Goal: Task Accomplishment & Management: Use online tool/utility

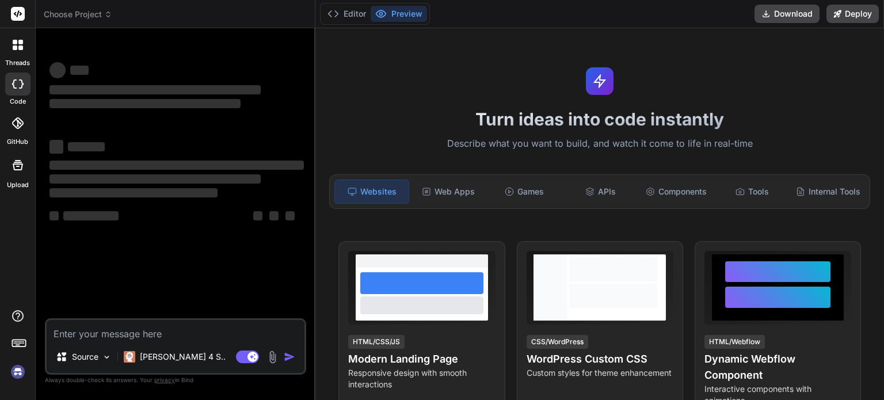
click at [456, 197] on div "Web Apps" at bounding box center [449, 192] width 74 height 24
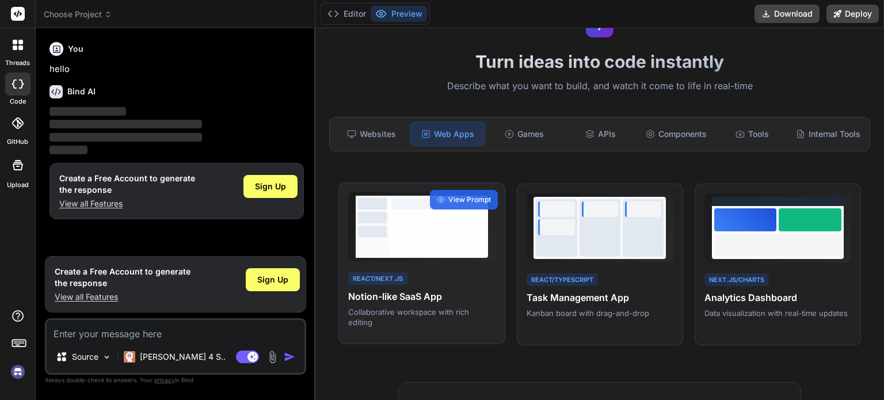
scroll to position [66, 0]
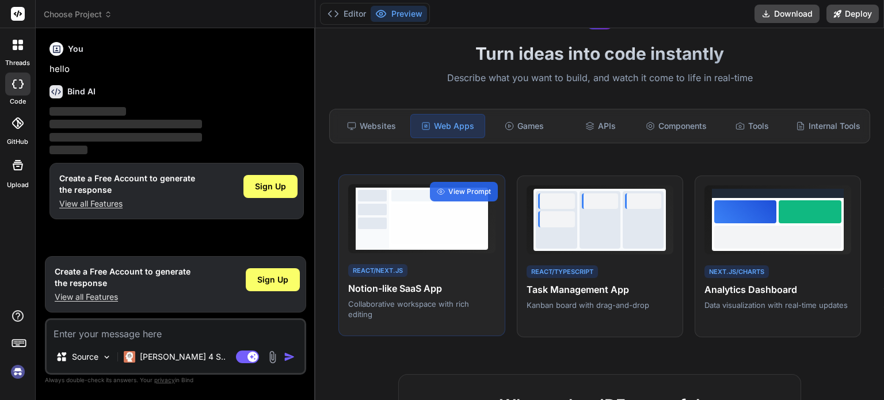
click at [497, 325] on div "React/Next.js Notion-like SaaS App Collaborative workspace with rich editing Vi…" at bounding box center [422, 255] width 166 height 162
click at [467, 197] on span "View Prompt" at bounding box center [469, 192] width 43 height 10
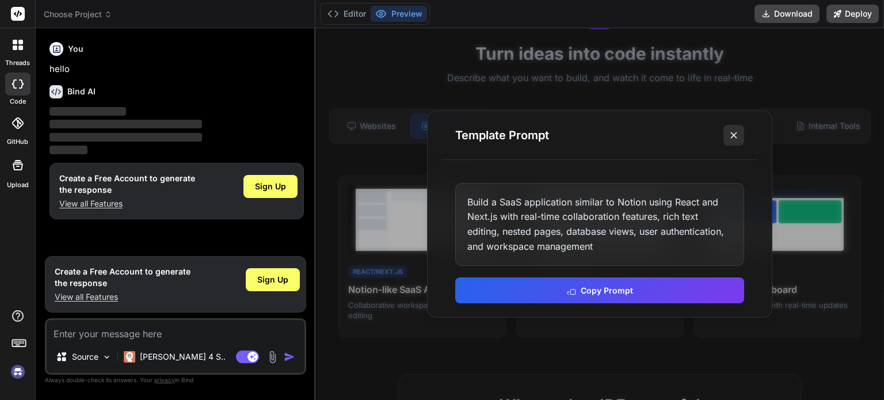
click at [735, 135] on icon at bounding box center [734, 136] width 12 height 12
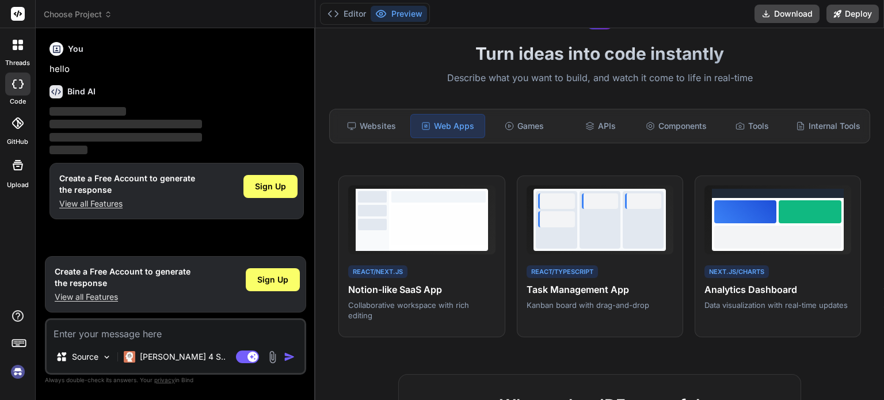
click at [149, 333] on textarea at bounding box center [176, 330] width 258 height 21
click at [277, 283] on span "Sign Up" at bounding box center [272, 280] width 31 height 12
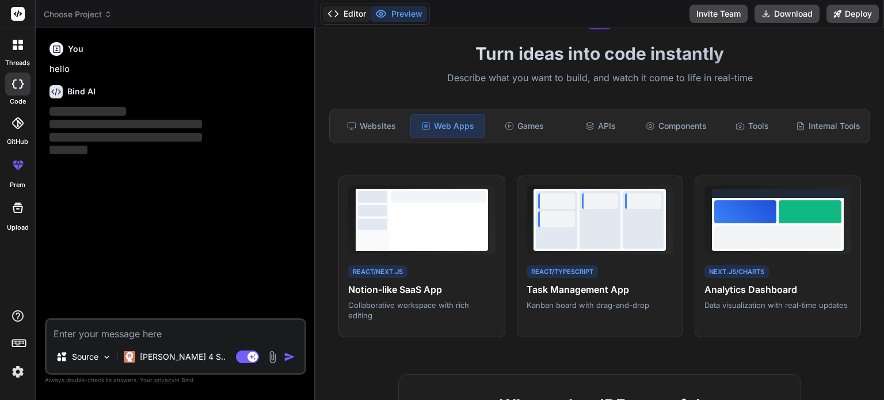
click at [353, 12] on button "Editor" at bounding box center [347, 14] width 48 height 16
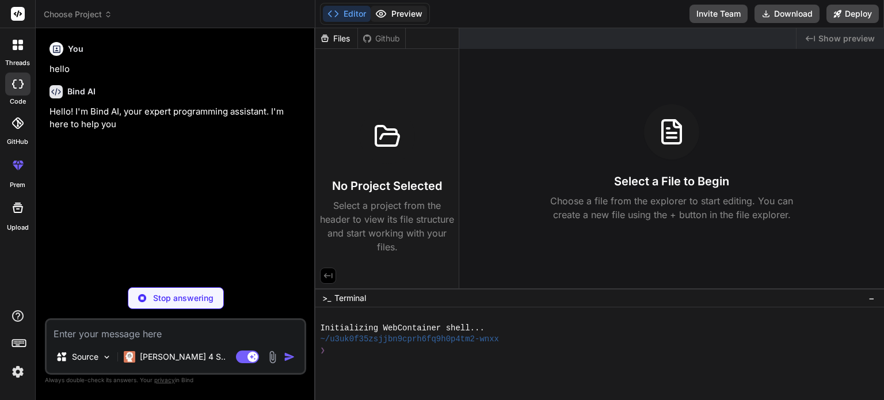
click at [395, 12] on button "Preview" at bounding box center [399, 14] width 56 height 16
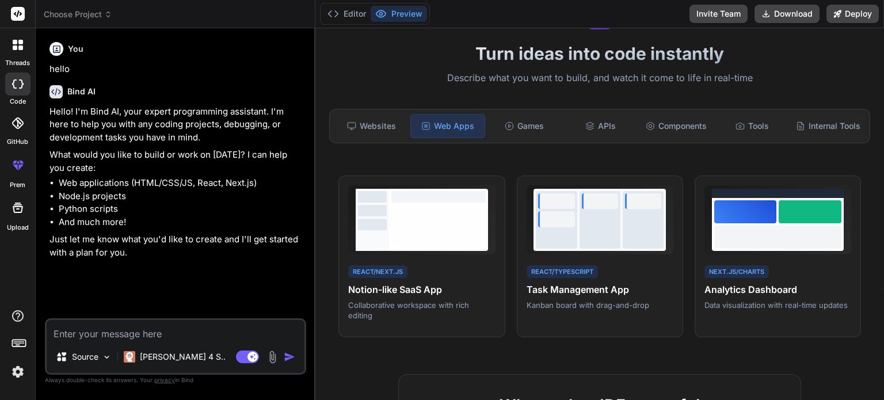
type textarea "x"
click at [168, 339] on textarea at bounding box center [176, 330] width 258 height 21
paste textarea "Prompt: Build a React.js ride-hailing app called Zyppr. Requirements: Single-pa…"
type textarea "Prompt: Build a React.js ride-hailing app called Zyppr. Requirements: Single-pa…"
type textarea "x"
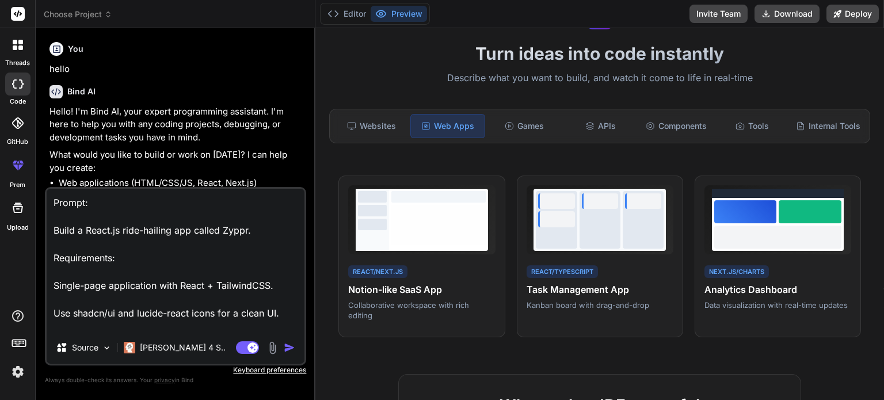
scroll to position [387, 0]
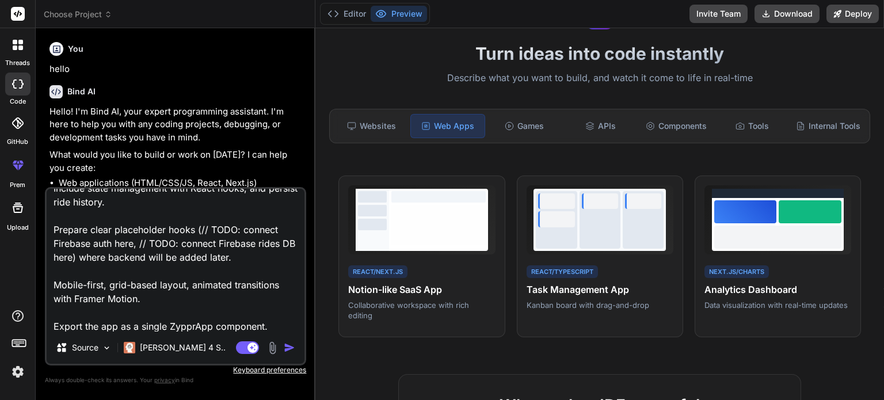
type textarea "Prompt: Build a React.js ride-hailing app called Zyppr. Requirements: Single-pa…"
click at [287, 347] on img "button" at bounding box center [290, 348] width 12 height 12
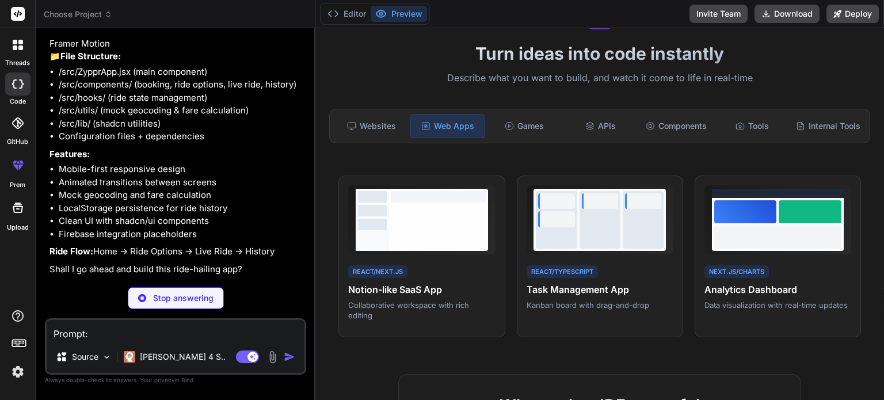
scroll to position [497, 0]
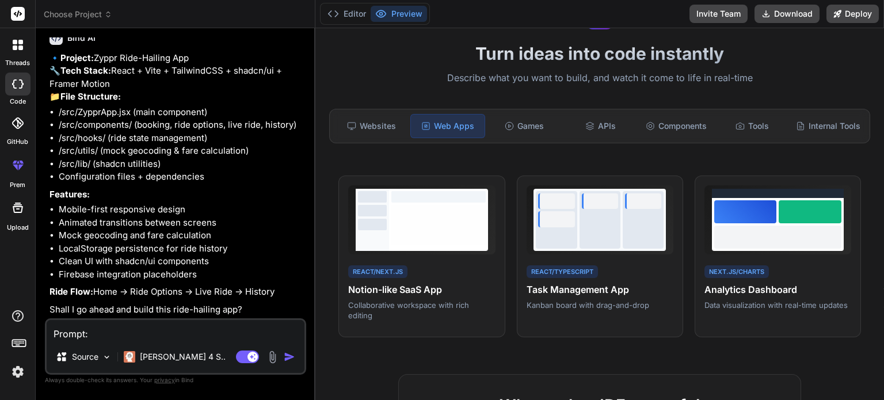
click at [204, 322] on textarea "Prompt: Build a React.js ride-hailing app called Zyppr. Requirements: Single-pa…" at bounding box center [176, 330] width 258 height 21
type textarea "x"
type textarea "y"
type textarea "x"
type textarea "ye"
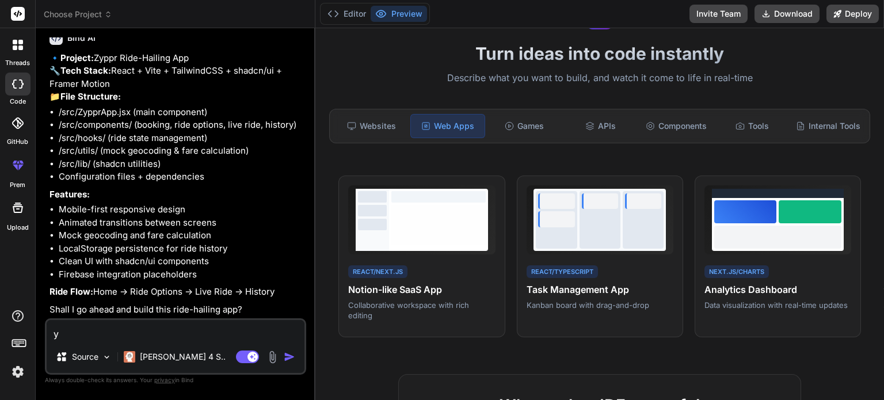
type textarea "x"
type textarea "yes"
type textarea "x"
type textarea "yess"
type textarea "x"
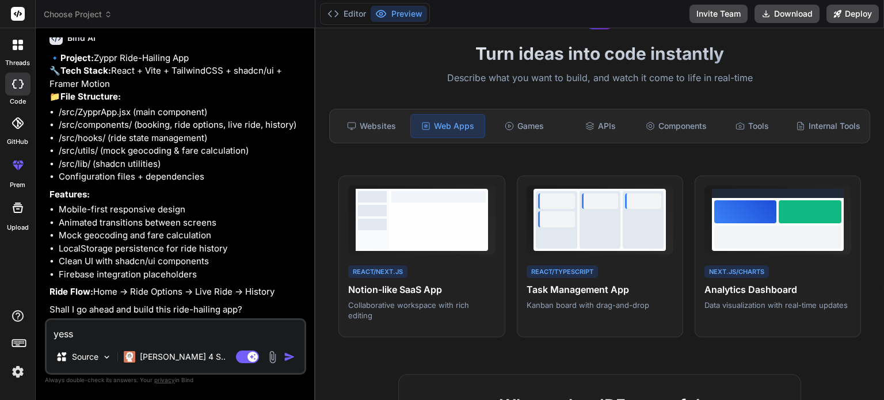
type textarea "yessi"
type textarea "x"
type textarea "yessir"
type textarea "x"
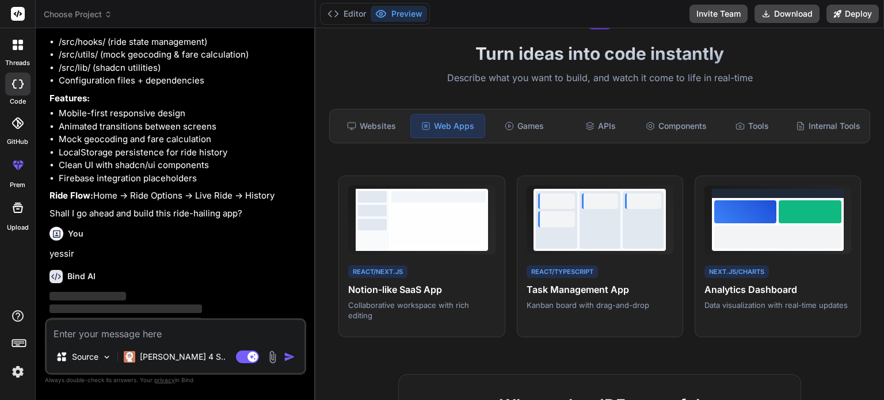
scroll to position [616, 0]
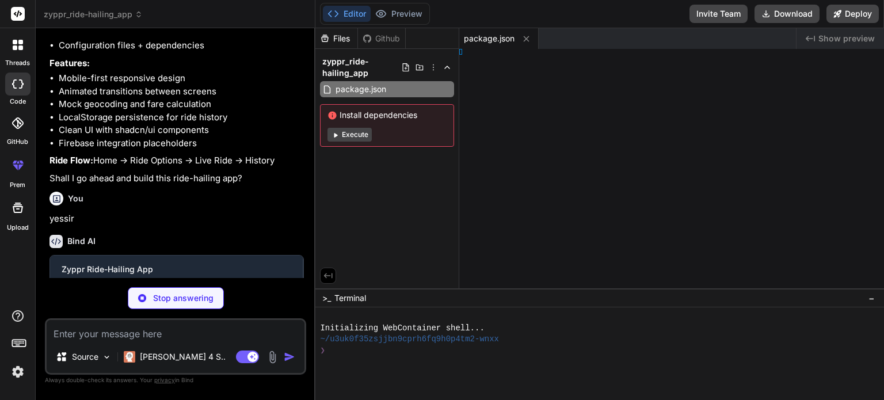
type textarea "x"
type textarea "}, }, })"
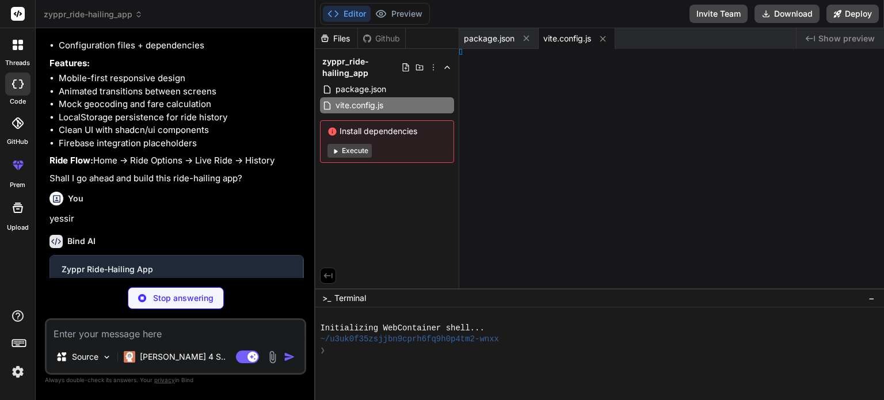
type textarea "x"
type textarea "}, })"
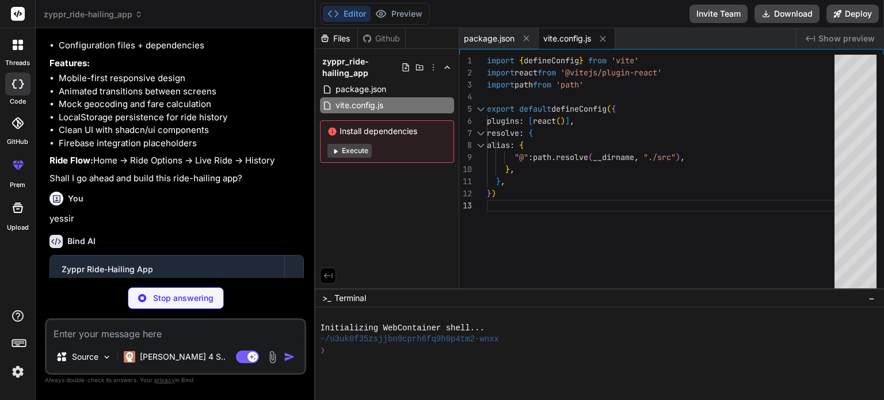
scroll to position [714, 0]
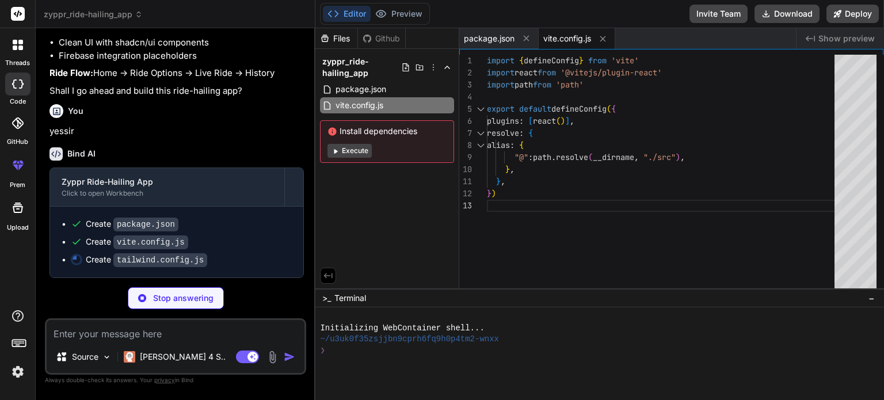
type textarea "x"
type textarea ""accordion-up": "accordion-up 0.2s ease-out", }, }, }, plugins: [require("tailw…"
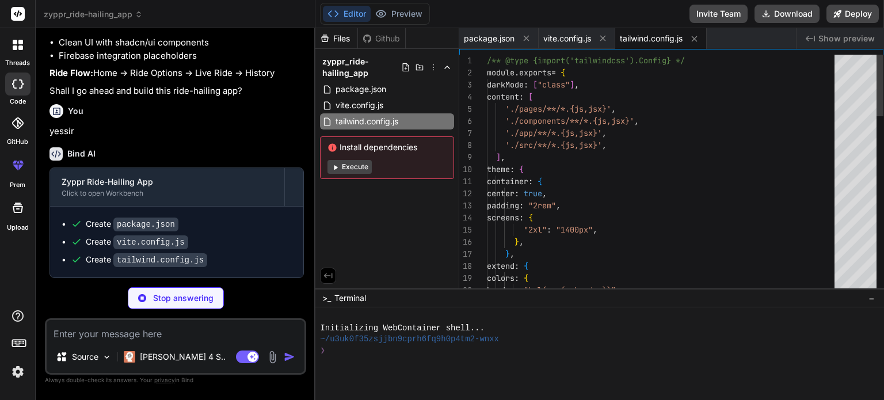
type textarea "x"
type textarea "export default { plugins: { tailwindcss: {}, autoprefixer: {}, }, }"
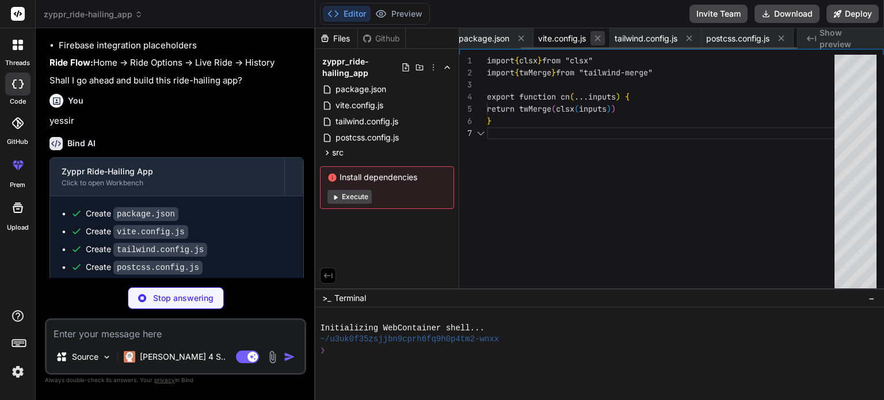
scroll to position [0, 74]
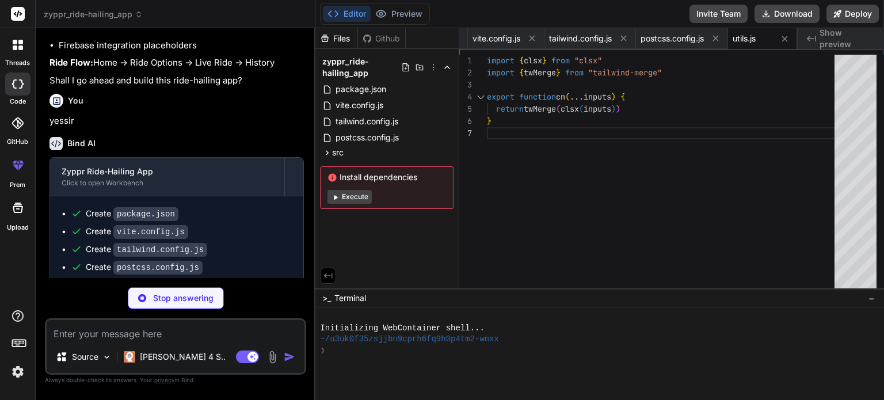
click at [398, 5] on div "Editor Preview Disabled until preview for your project is generated" at bounding box center [375, 14] width 110 height 22
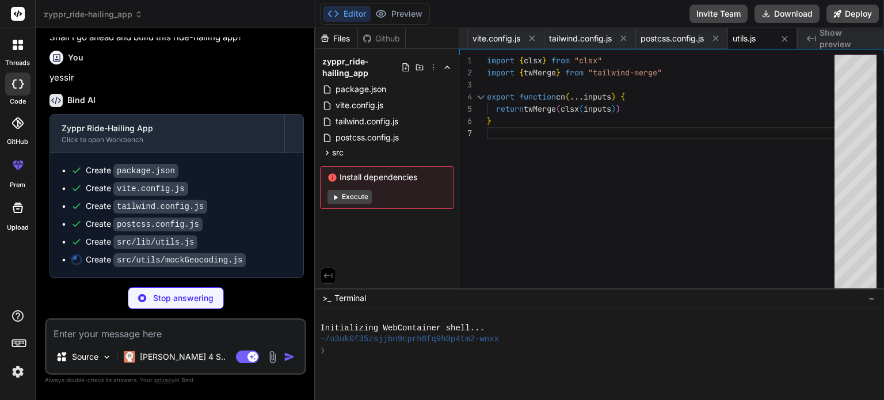
click at [83, 329] on textarea at bounding box center [176, 330] width 258 height 21
type textarea "x"
type textarea "minutes return timeInMinutes; }"
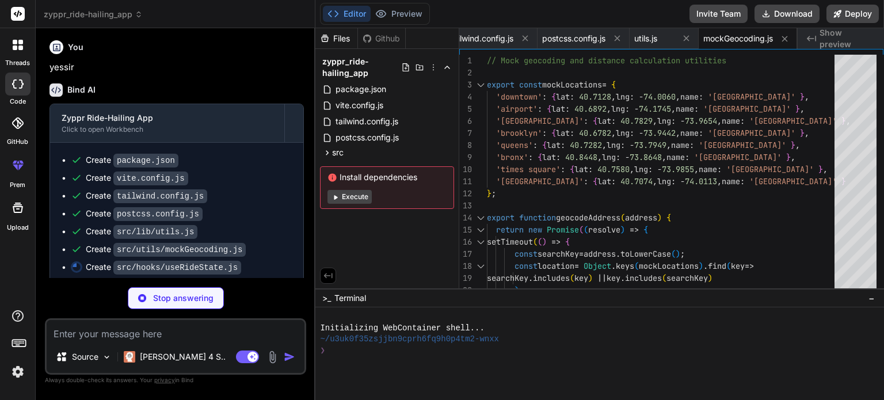
type textarea "x"
type textarea "]; return drivers[Math.floor(Math.random() * drivers.length)]; }"
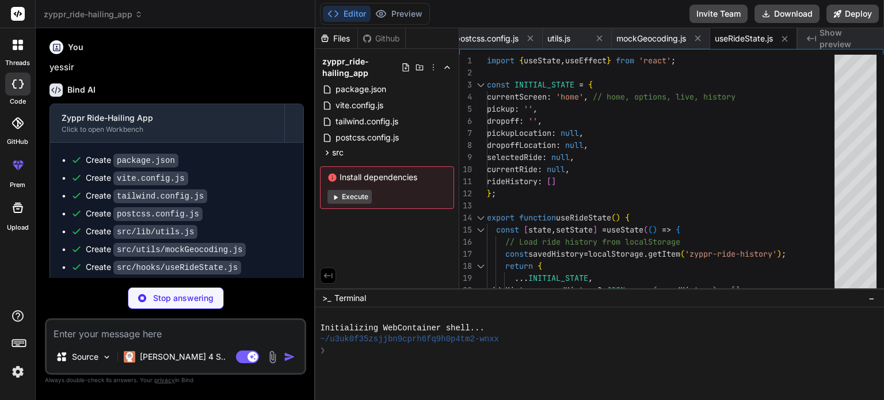
scroll to position [803, 0]
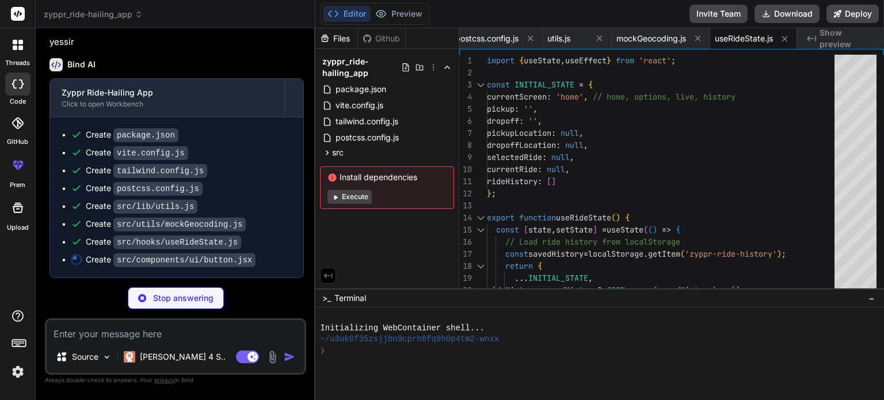
type textarea "x"
paste textarea "Loremi: Dolor s Ametc.ad elit-seddoei tem incidi Utlab. Etdoloremagn: Ali Enima…"
type textarea "Loremi: Dolor s Ametc.ad elit-seddoei tem incidi Utlab. Etdoloremagn: Ali Enima…"
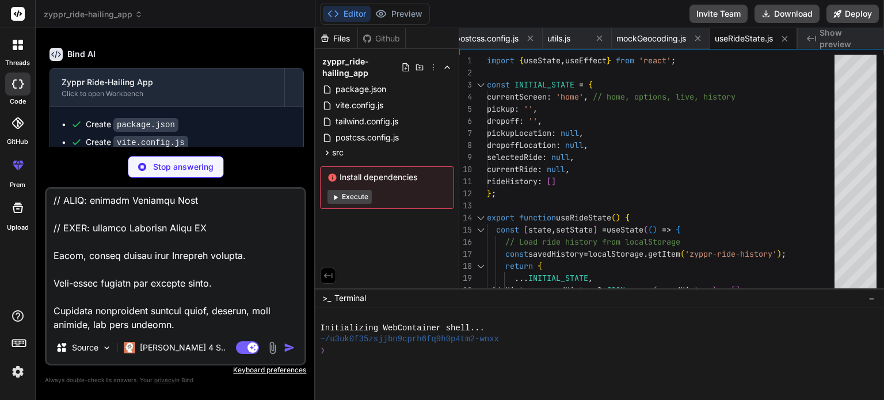
type textarea "x"
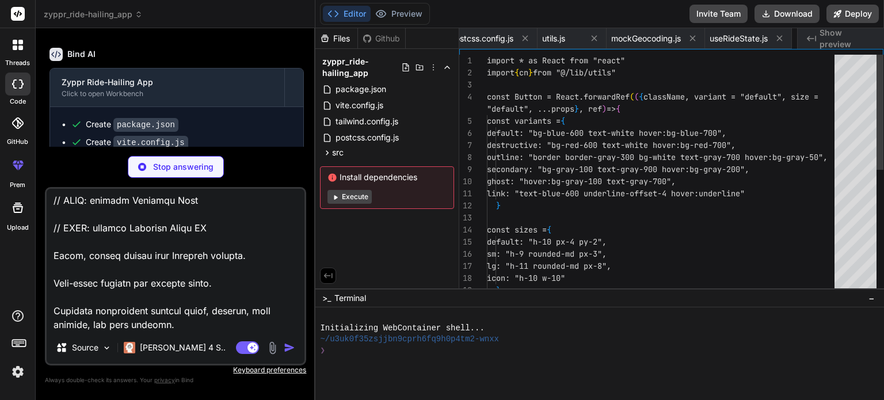
scroll to position [0, 330]
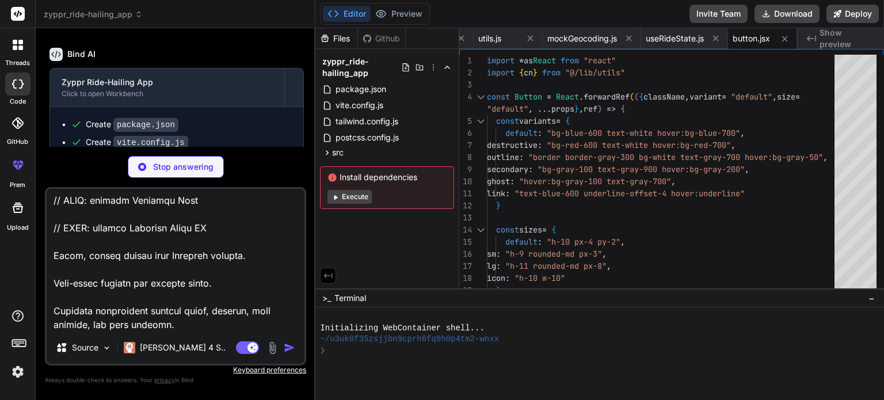
type textarea "x"
type textarea "Loremi: Dolor s Ametc.ad elit-seddoei tem incidi Utlab. Etdoloremagn: Ali Enima…"
type textarea "x"
type textarea "}) Input.displayName = "Input" export { Input }"
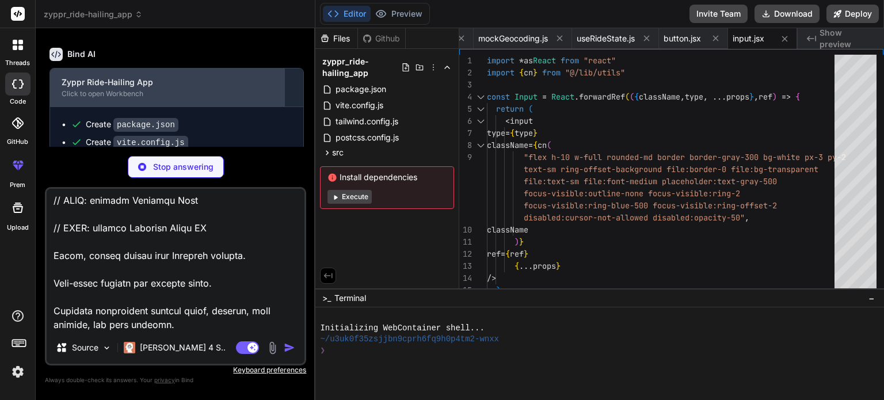
scroll to position [969, 0]
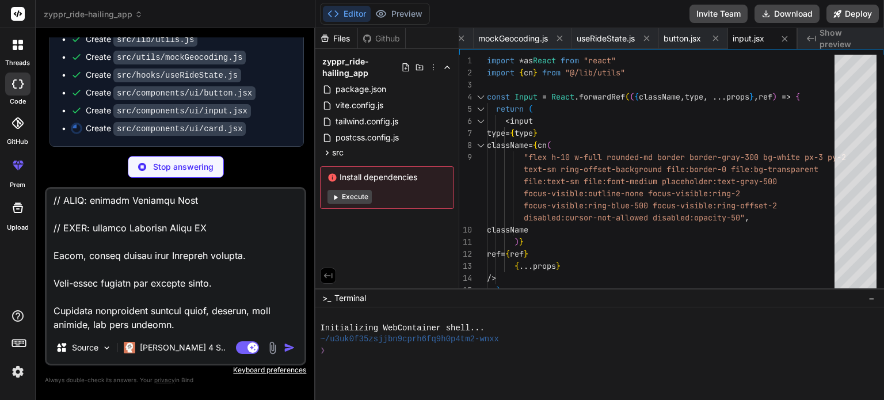
type textarea "x"
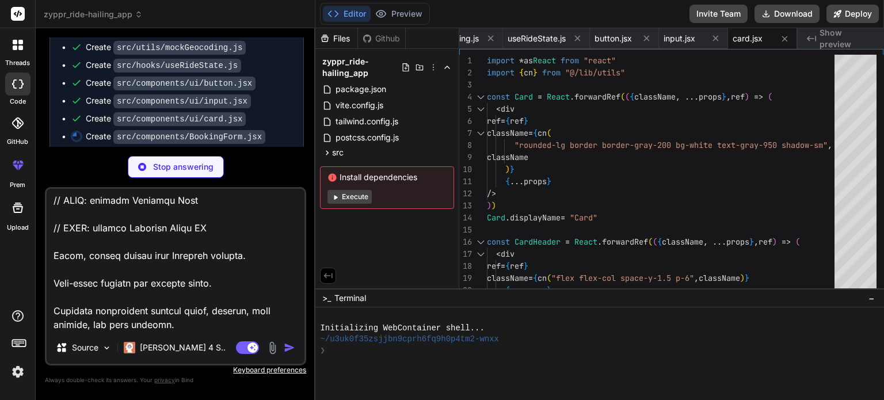
type textarea "x"
type textarea "); }"
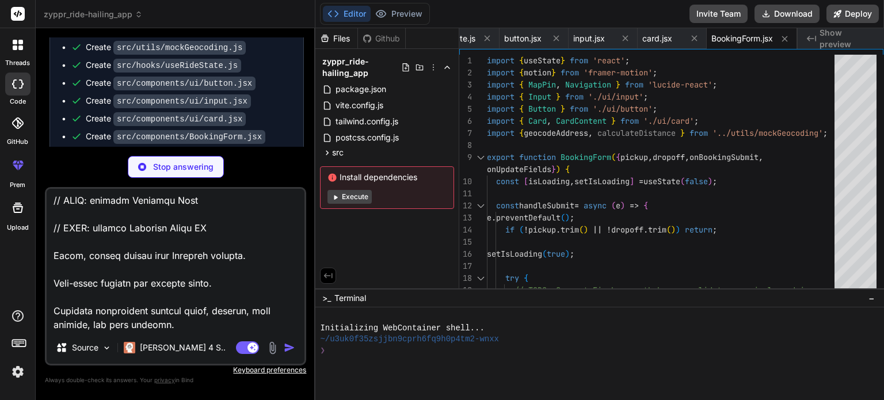
scroll to position [1005, 0]
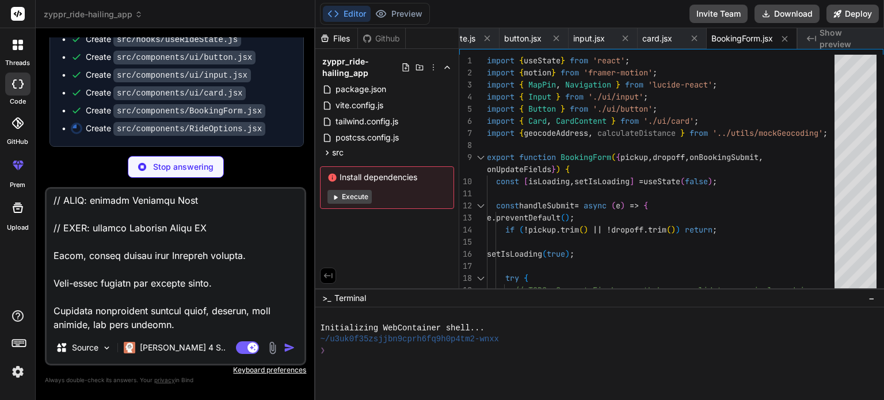
type textarea "x"
type textarea "</Card> </motion.div> ); })} </div> </motion.div> ); }"
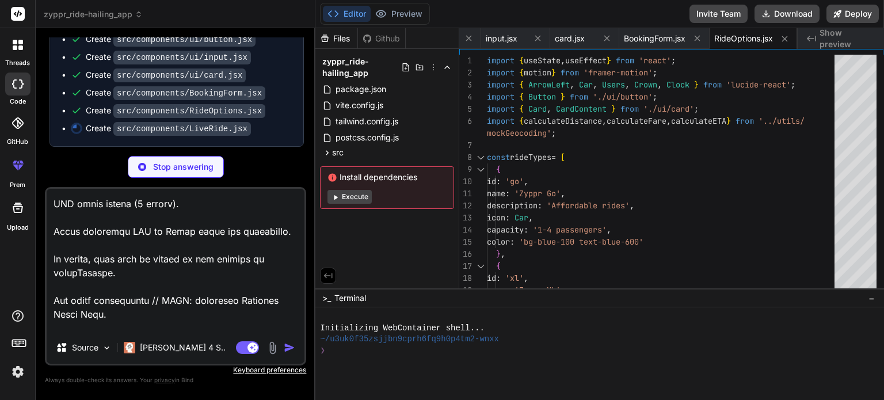
scroll to position [0, 0]
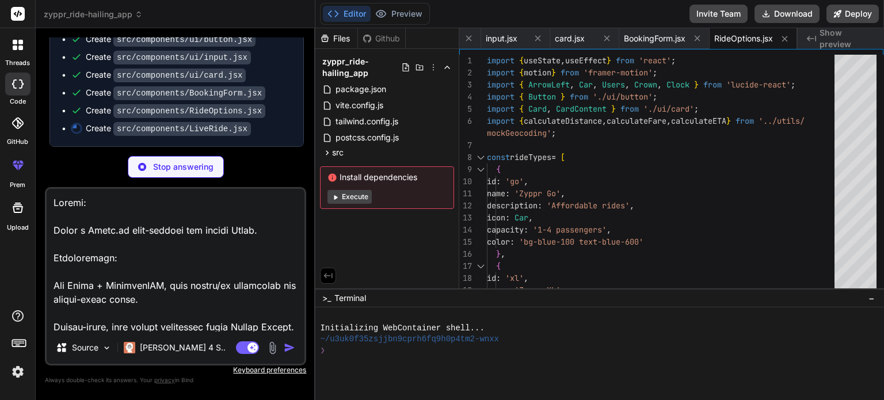
type textarea "x"
type textarea "</Button> </div> </motion.div> )} </div> </motion.div> ); }"
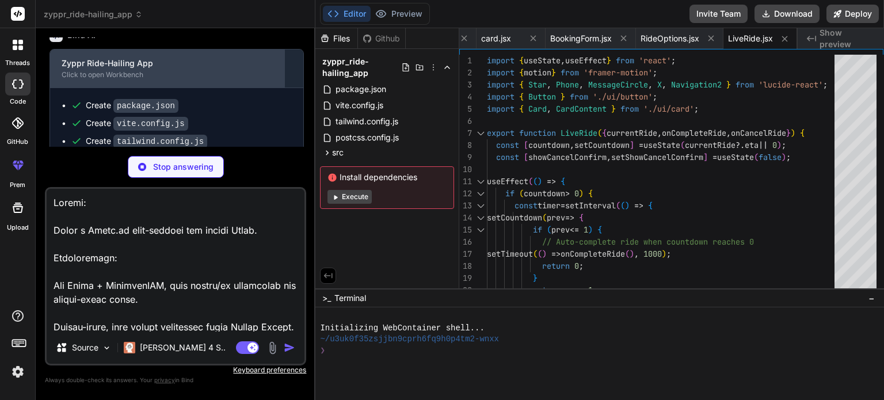
scroll to position [1041, 0]
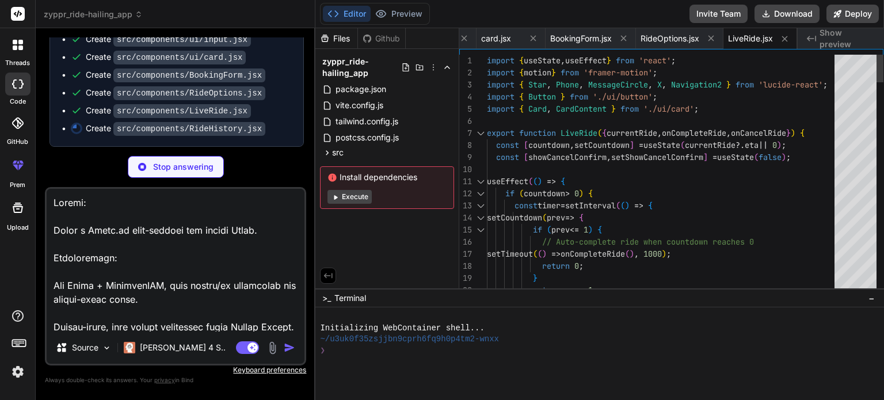
type textarea "x"
type textarea ")} </div> </motion.div> ); }"
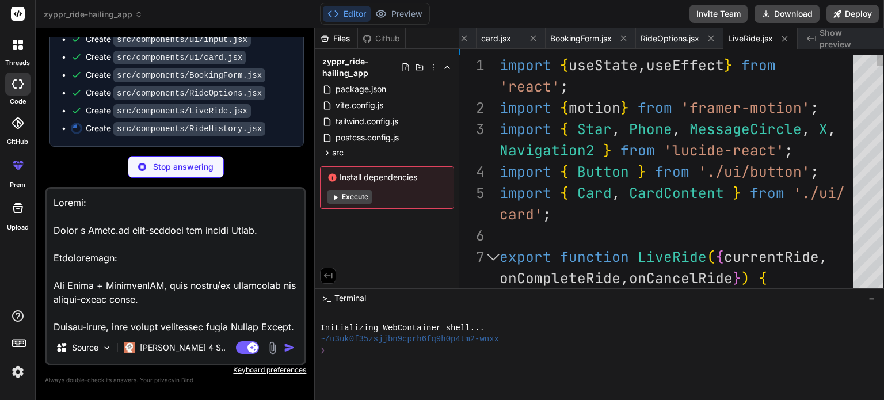
type textarea "x"
type textarea "}"
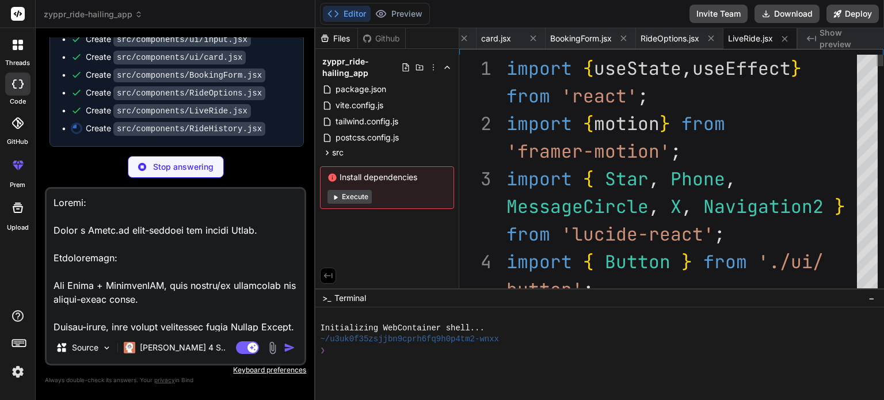
type textarea "); }"
type textarea "x"
type textarea "</div> </motion.div> ); }"
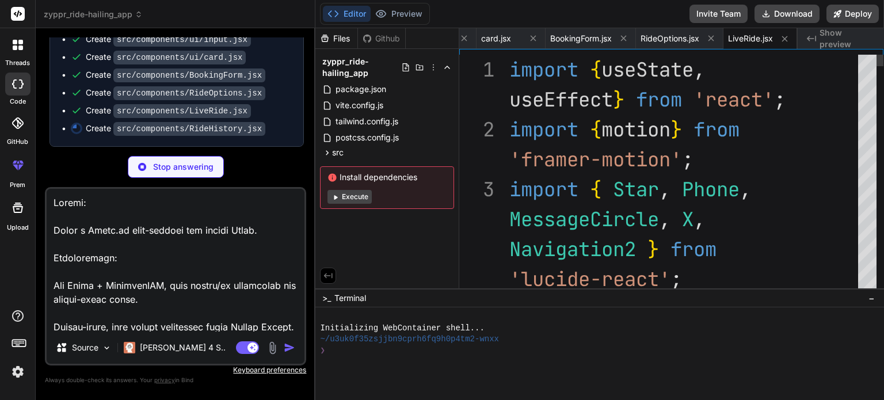
type textarea "x"
type textarea "</Button> </div> </motion.div> )} </div> </motion.div> ); }"
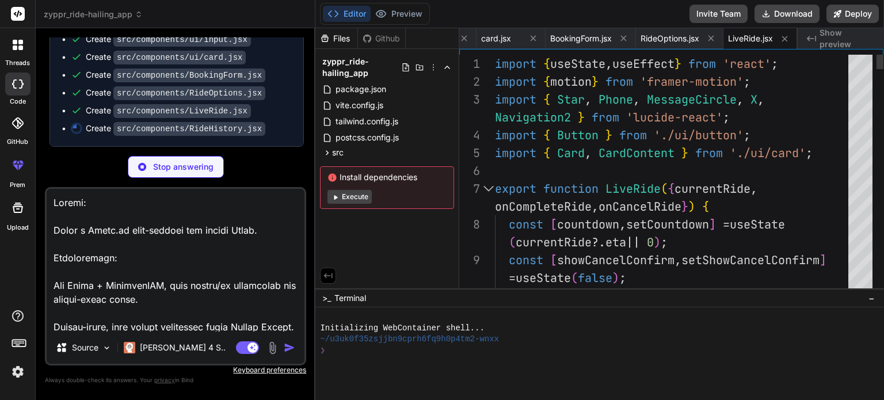
type textarea "x"
type textarea "); }"
type textarea "x"
type textarea "</motion.div> )} </div> </motion.div> ); }"
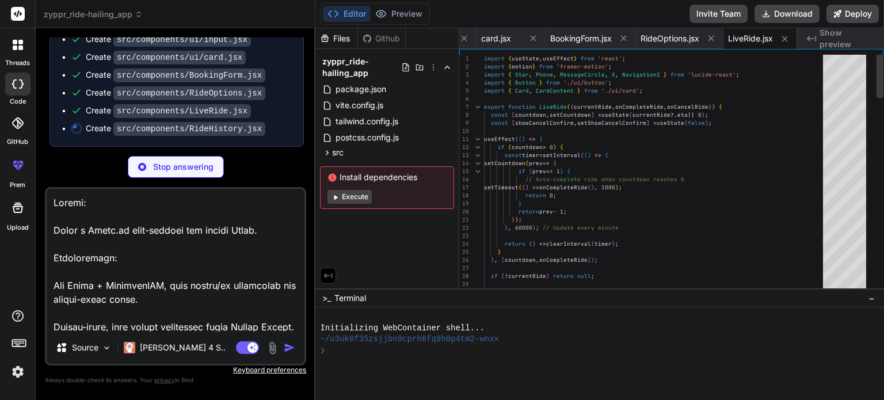
type textarea "</motion.div> ); }"
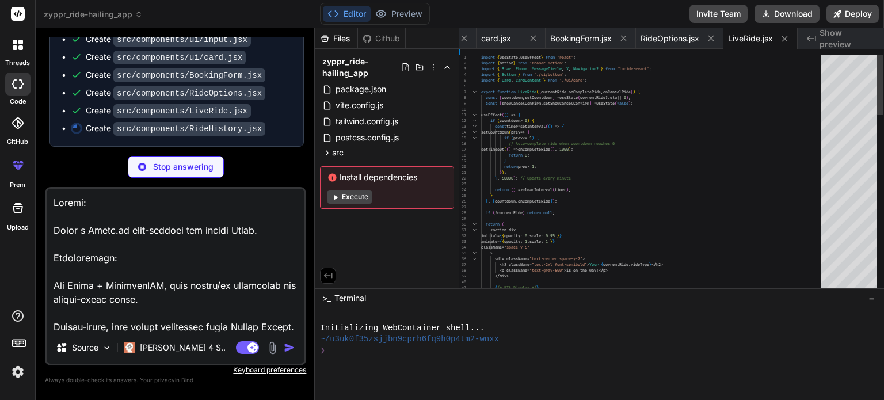
type textarea "x"
type textarea "{/* TODO: Connect Firebase rides DB here - implement pagination for large histo…"
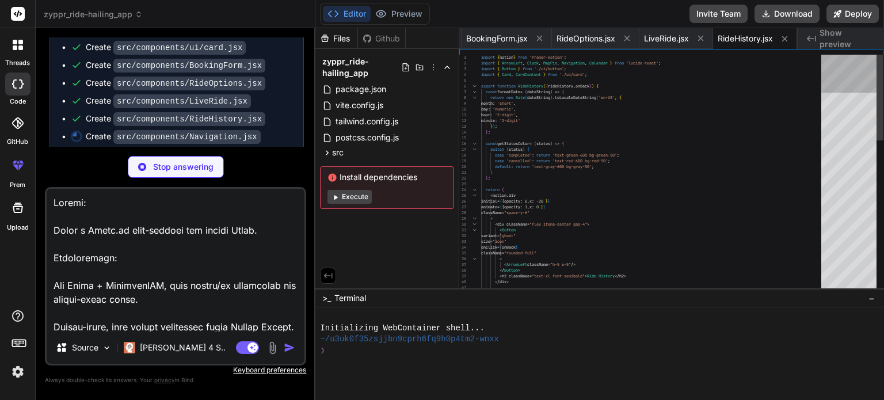
click at [844, 56] on div at bounding box center [849, 174] width 55 height 239
type textarea "x"
type textarea "implement pagination for large history */} </motion.div> ); }"
type textarea "x"
type textarea ")} {/* TODO: Connect Firebase rides DB here - implement pagination for large hi…"
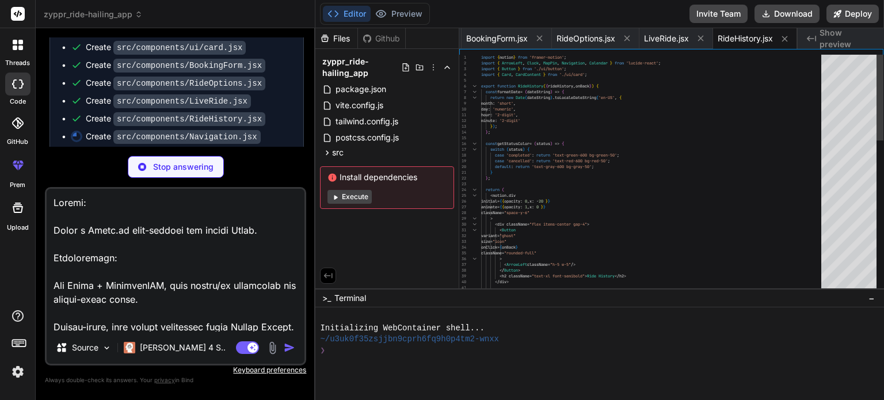
type textarea "x"
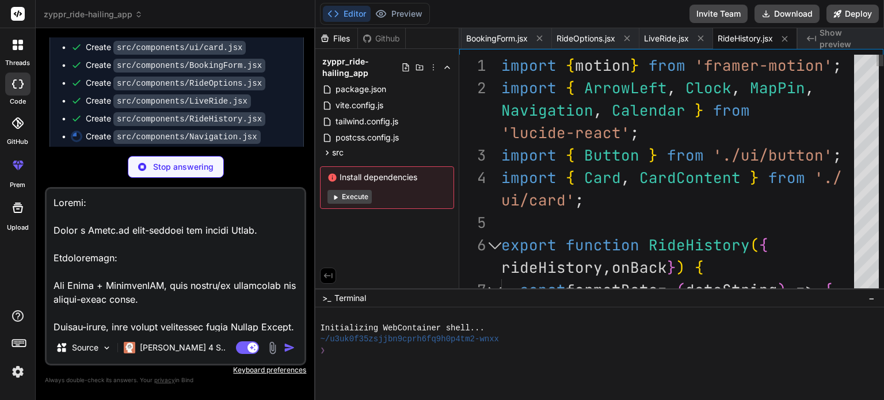
type textarea "); }"
type textarea ")} {/* TODO: Connect Firebase rides DB here - implement pagination for large hi…"
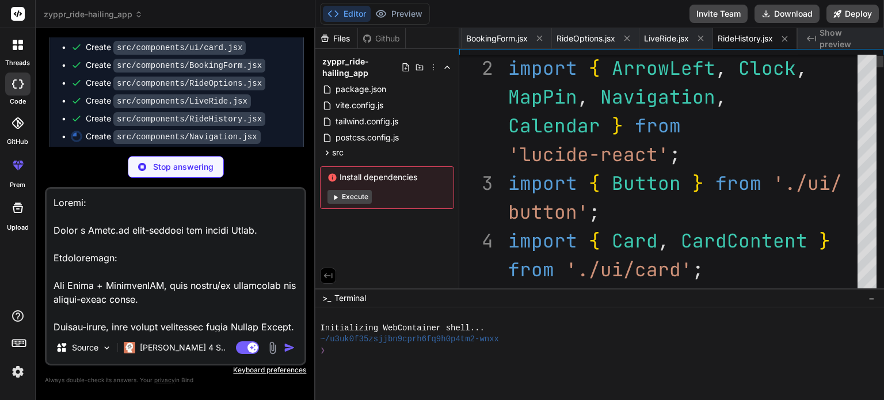
type textarea "x"
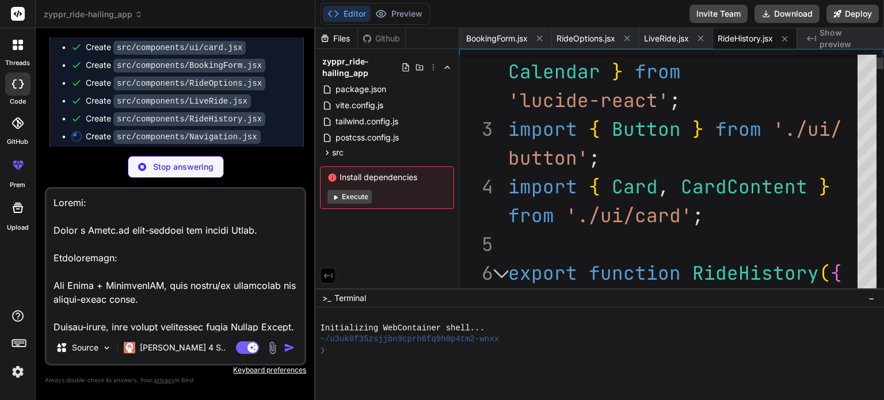
type textarea "pagination for large history */} </motion.div> ); }"
type textarea "x"
type textarea "}"
type textarea "implement pagination for large history */} </motion.div> ); }"
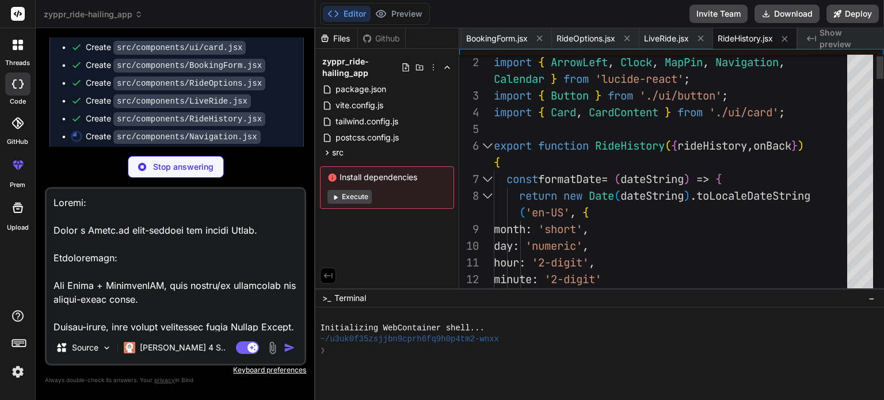
type textarea "{/* TODO: Connect Firebase rides DB here - implement pagination for large histo…"
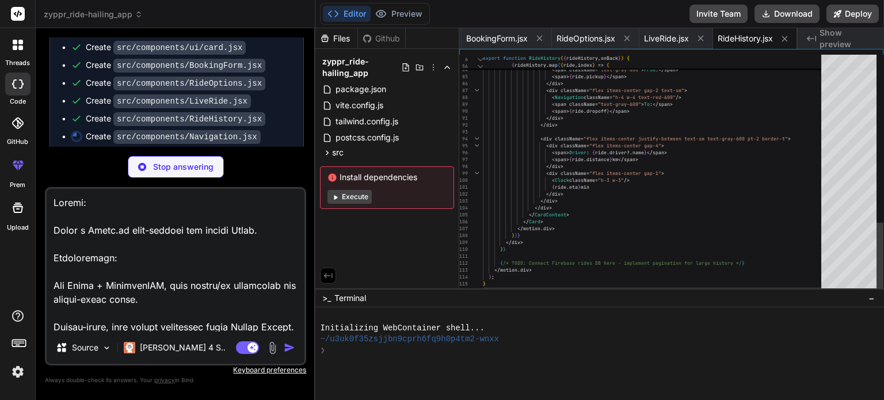
type textarea "x"
type textarea ")} </button> ); })} </div> </motion.nav> ); }"
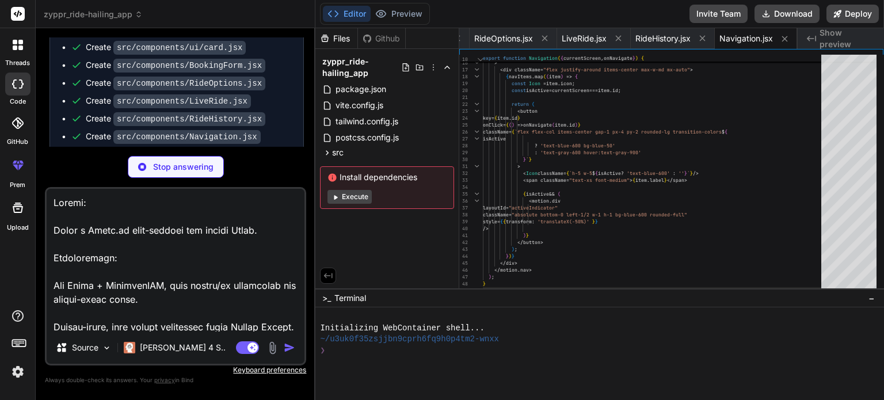
scroll to position [1076, 0]
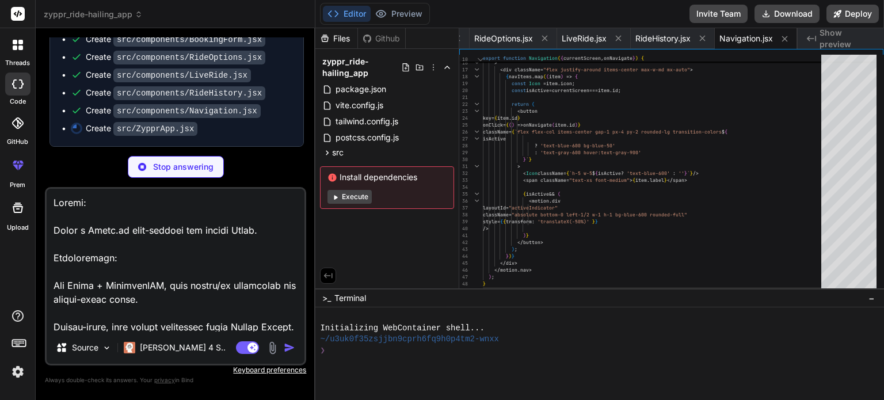
type textarea "x"
type textarea "{/* TODO: Add notification system for ride updates */} {/* TODO: Add offline de…"
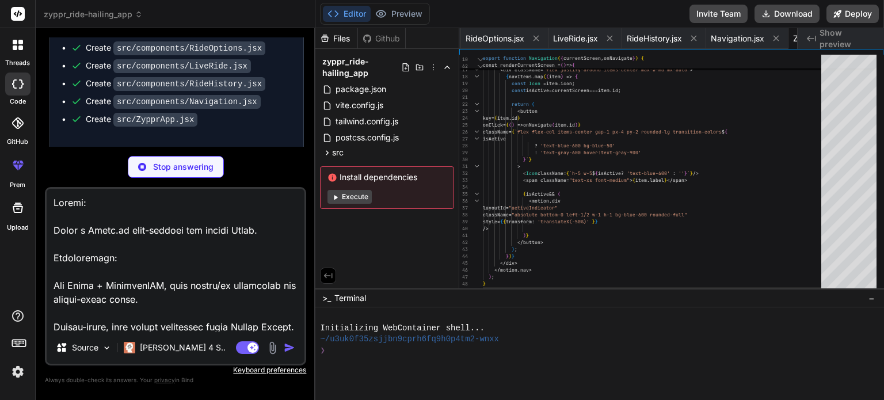
type textarea "x"
type textarea "@apply bg-gray-400; } /* Smooth animations */ * { scroll-behavior: smooth; }"
type textarea "x"
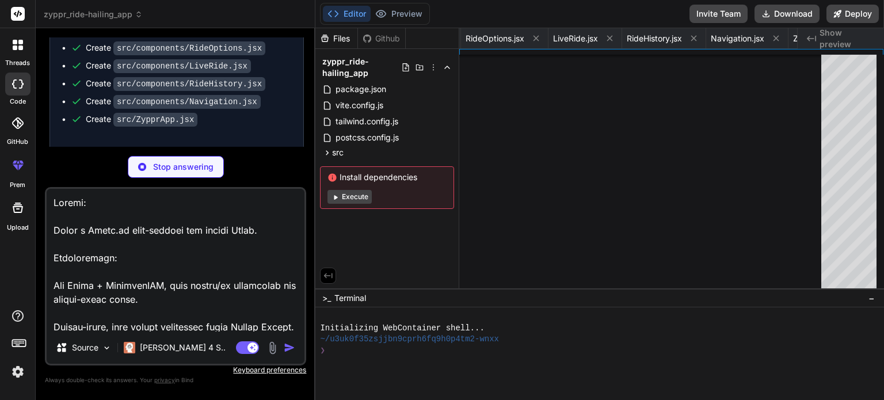
type textarea "x"
type textarea "<body> <div id="root"></div> <script type="module" src="/src/main.jsx"></script…"
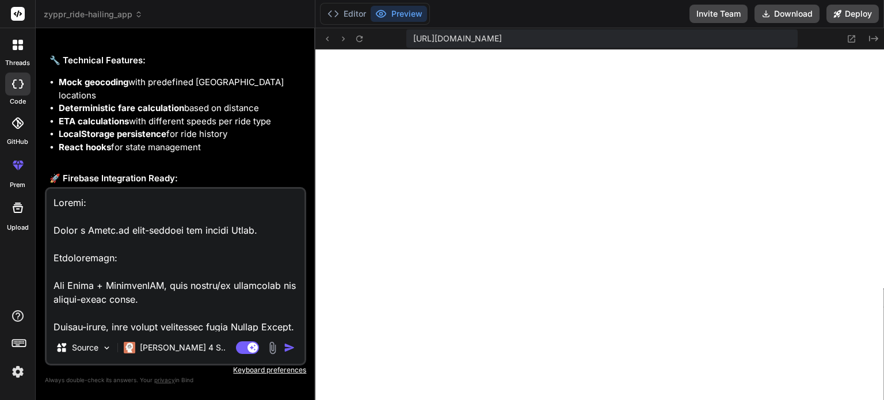
scroll to position [1838, 0]
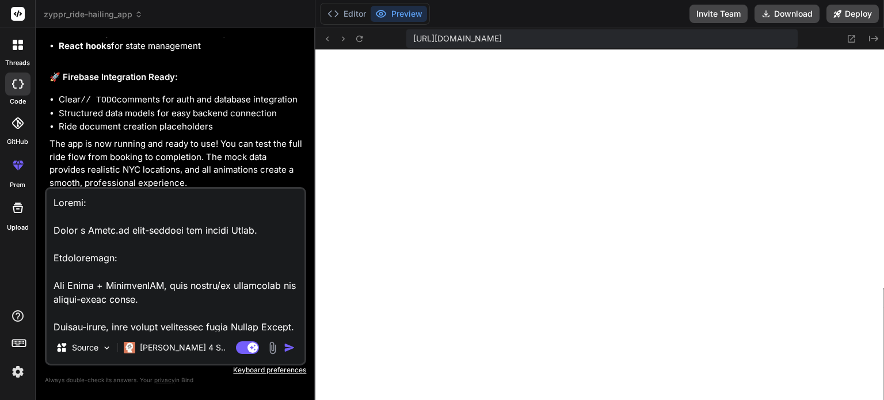
click at [292, 347] on img "button" at bounding box center [290, 348] width 12 height 12
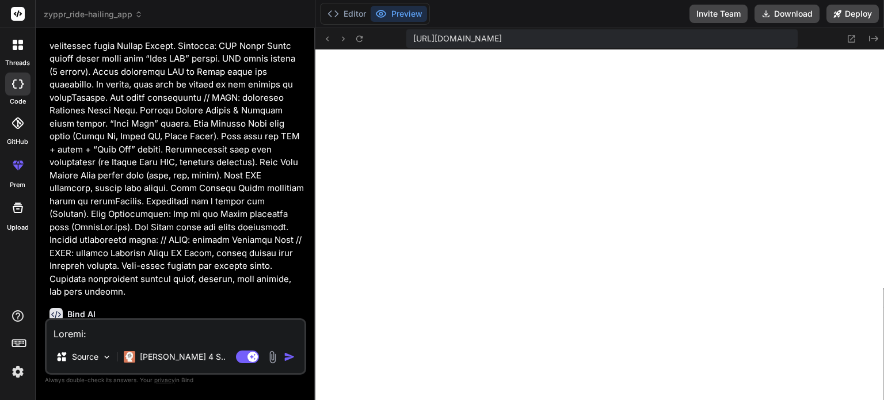
scroll to position [2098, 0]
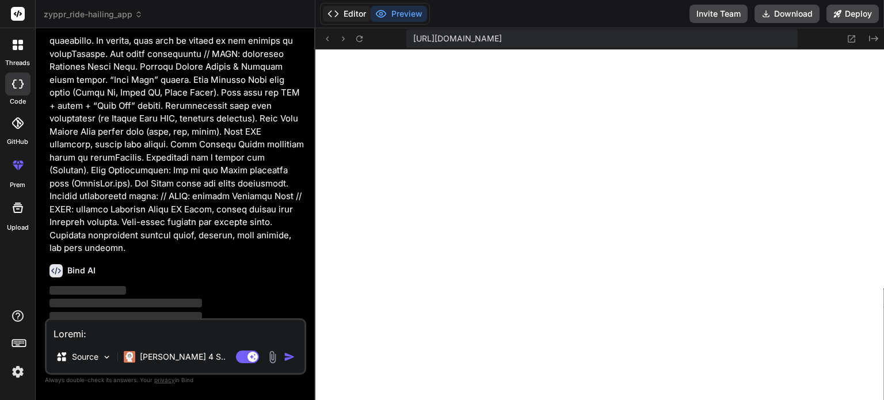
click at [357, 13] on button "Editor" at bounding box center [347, 14] width 48 height 16
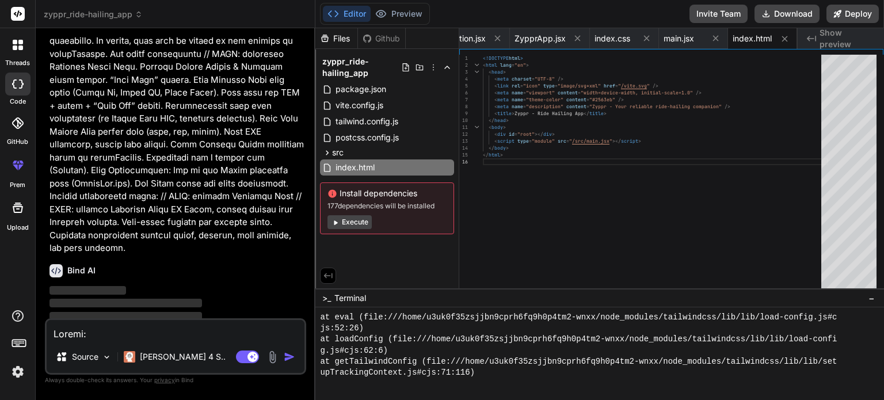
click at [359, 225] on button "Execute" at bounding box center [350, 222] width 44 height 14
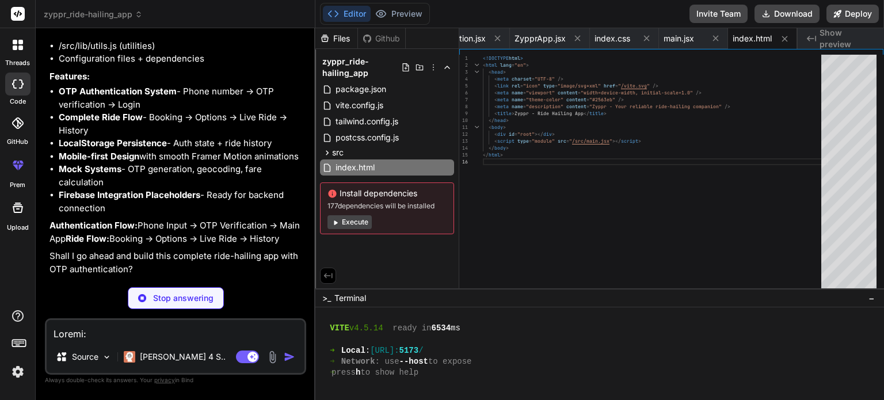
scroll to position [2403, 0]
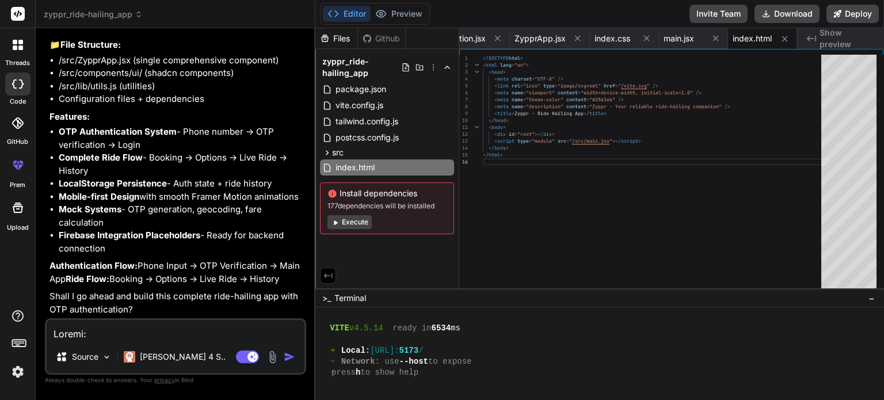
type textarea "x"
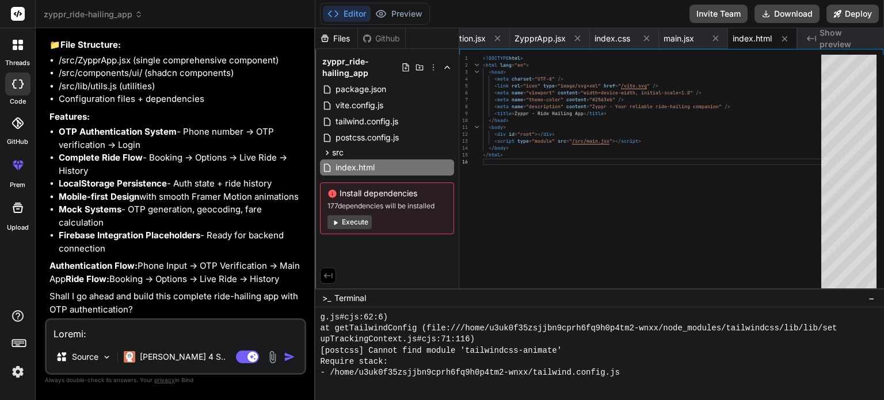
scroll to position [1116, 0]
click at [161, 334] on textarea at bounding box center [176, 330] width 258 height 21
type textarea "y"
type textarea "x"
type textarea "ye"
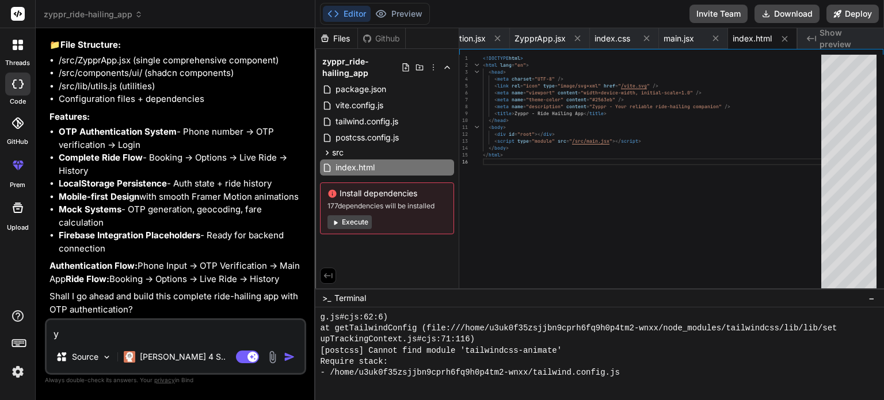
type textarea "x"
type textarea "yes"
type textarea "x"
type textarea "yes."
type textarea "x"
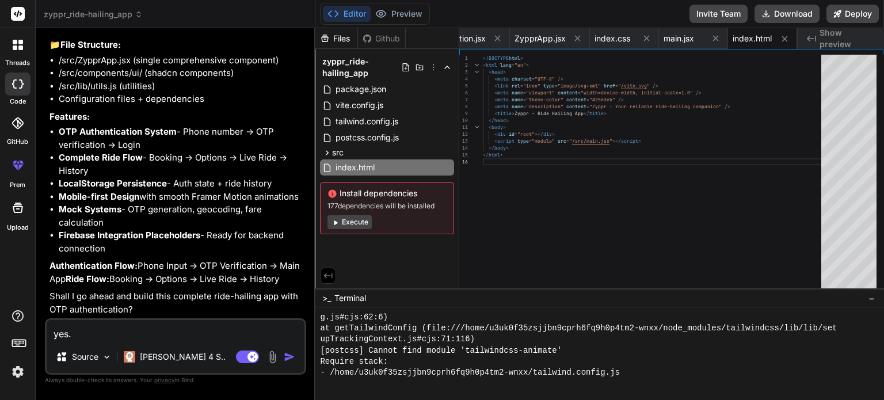
type textarea "yes.."
type textarea "x"
type textarea "yes.."
type textarea "x"
type textarea "yes.. i"
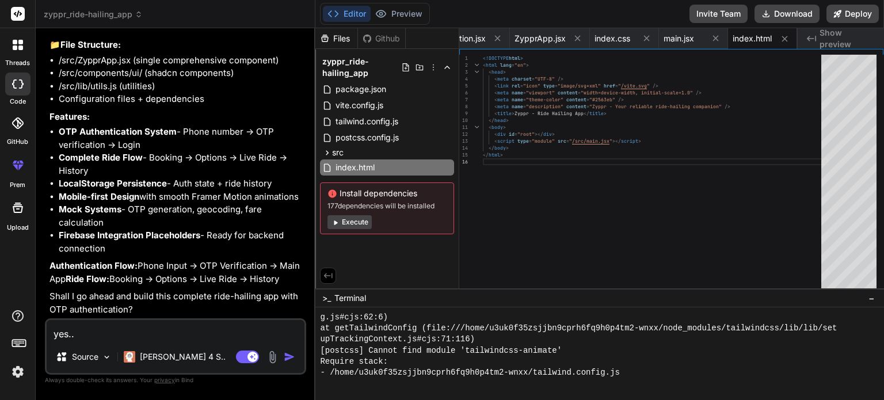
type textarea "x"
type textarea "yes.."
type textarea "x"
type textarea "yes.. w"
type textarea "x"
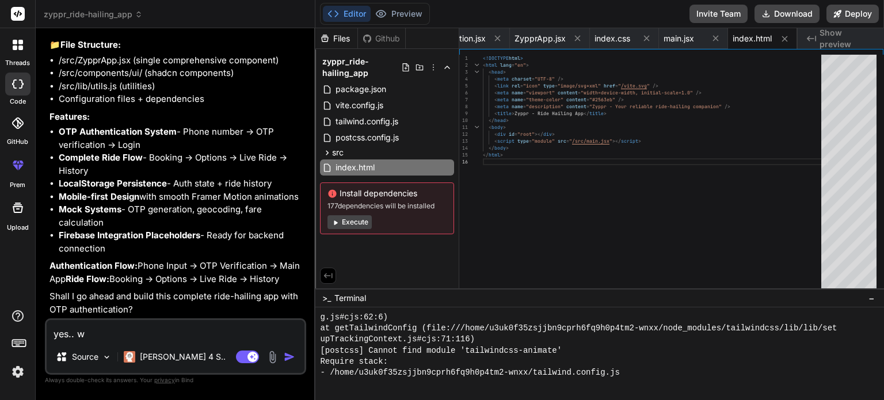
type textarea "yes.. wi"
type textarea "x"
type textarea "yes.. wit"
type textarea "x"
type textarea "yes.. with"
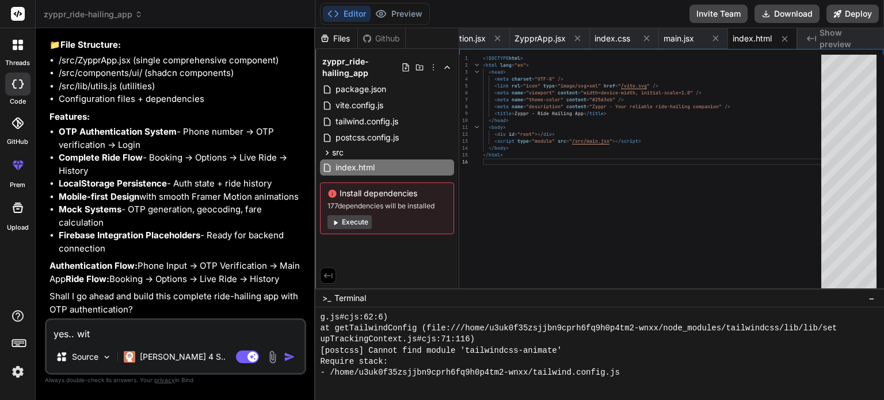
type textarea "x"
type textarea "yes.. with"
type textarea "x"
type textarea "yes.. with e"
type textarea "x"
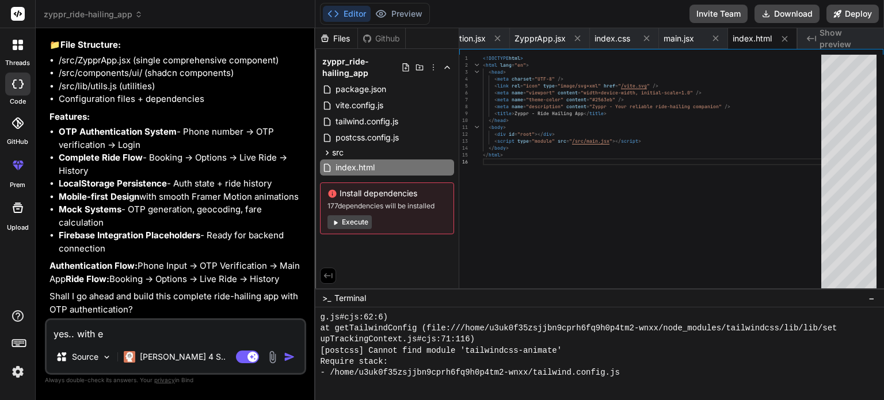
type textarea "yes.. with"
type textarea "x"
type textarea "yes.. with b"
type textarea "x"
type textarea "yes.. with be"
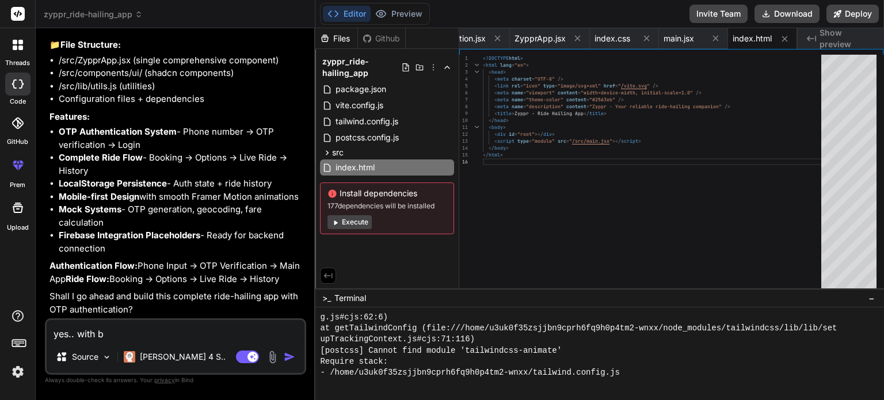
type textarea "x"
type textarea "yes.. with [PERSON_NAME]"
type textarea "x"
type textarea "yes.. with [PERSON_NAME]"
type textarea "x"
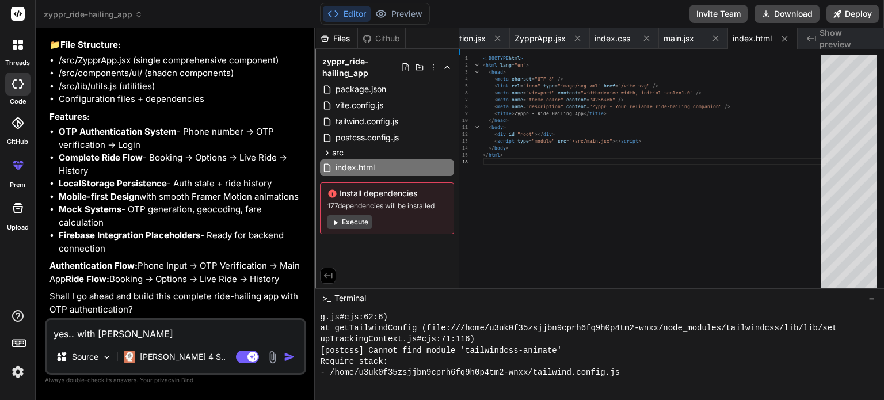
type textarea "yes.. with beaut"
type textarea "x"
type textarea "yes.. with [PERSON_NAME]"
type textarea "x"
type textarea "yes.. with [PERSON_NAME]"
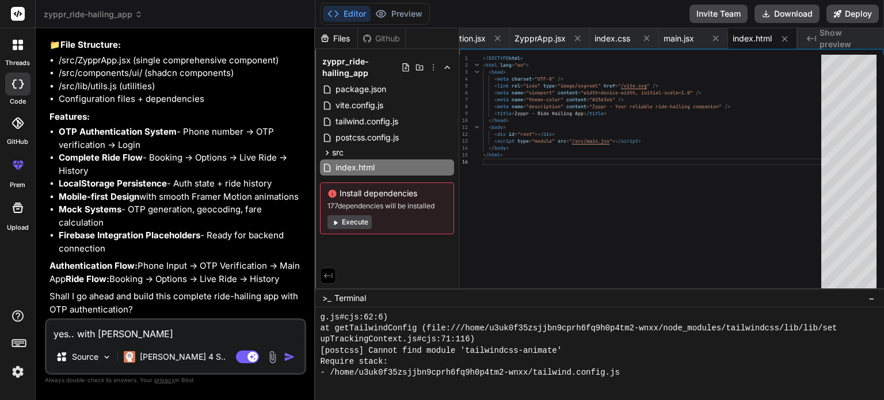
type textarea "x"
type textarea "yes.. with beautifu"
type textarea "x"
type textarea "yes.. with beautiful"
type textarea "x"
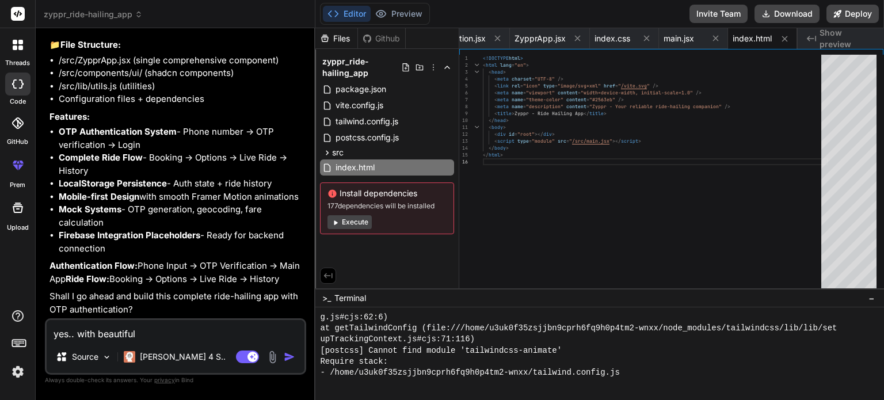
type textarea "yes.. with beautiful"
type textarea "x"
type textarea "yes.. with beautiful a"
type textarea "x"
type textarea "yes.. with beautiful an"
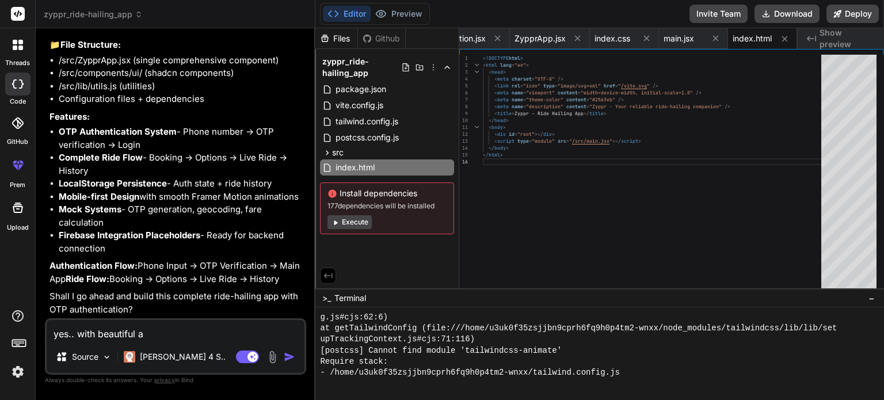
type textarea "x"
type textarea "yes.. with beautiful [PERSON_NAME]"
type textarea "x"
type textarea "yes.. with beautiful anim"
type textarea "x"
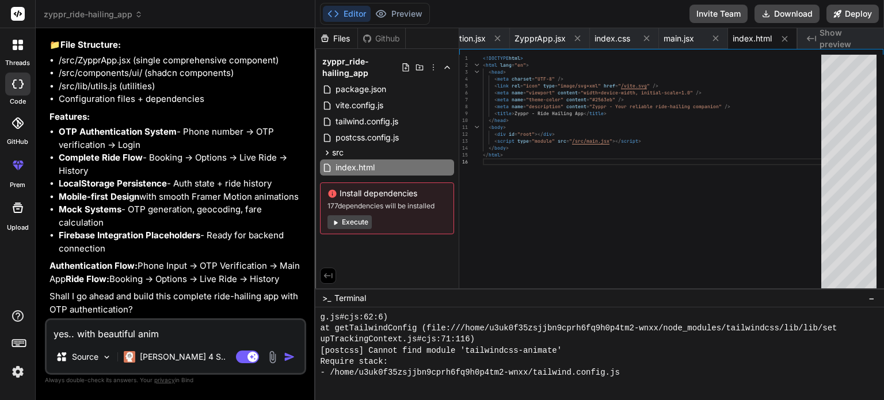
type textarea "yes.. with beautiful anima"
type textarea "x"
type textarea "yes.. with beautiful animat"
type textarea "x"
type textarea "yes.. with beautiful animati"
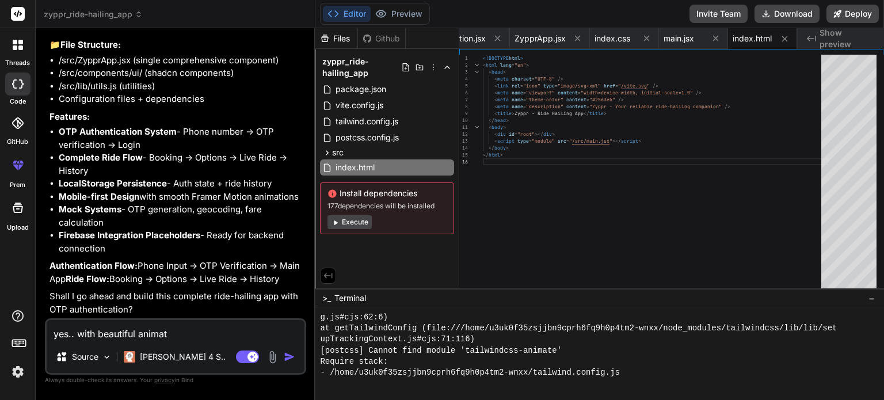
type textarea "x"
type textarea "yes.. with beautiful animatio"
type textarea "x"
type textarea "yes.. with beautiful animation"
type textarea "x"
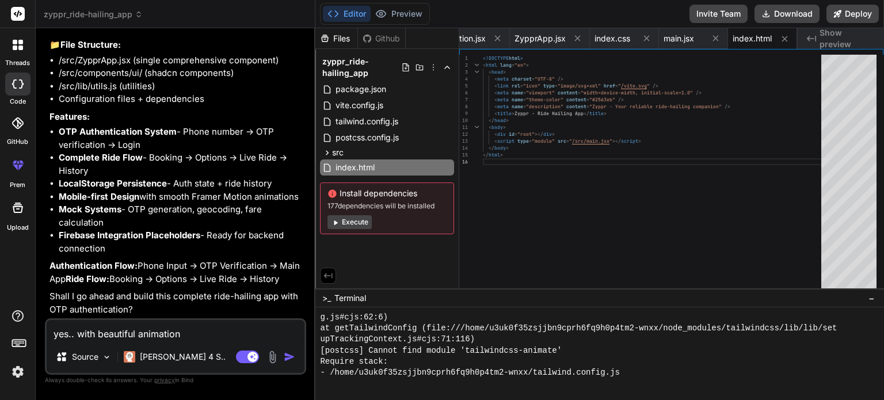
type textarea "yes.. with beautiful animations"
type textarea "x"
type textarea "yes.. with beautiful animations"
type textarea "x"
type textarea "yes.. with beautiful animations a"
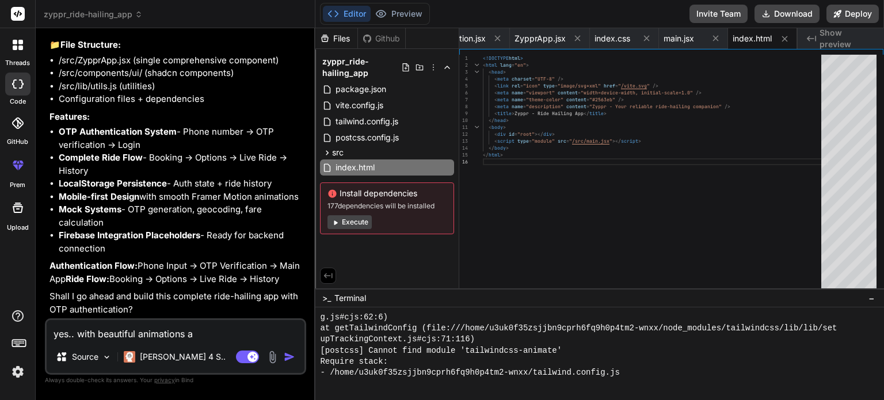
type textarea "x"
type textarea "yes.. with beautiful animations an"
type textarea "x"
type textarea "yes.. with beautiful animations and"
type textarea "x"
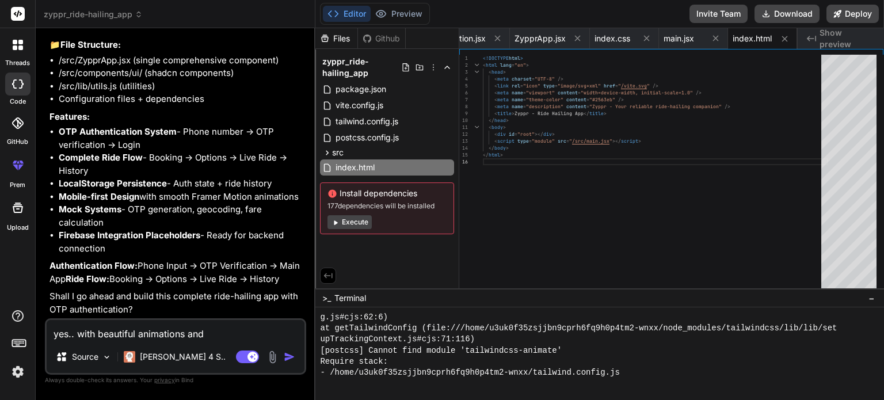
type textarea "yes.. with beautiful animations and"
type textarea "x"
type textarea "yes.. with beautiful animations and o"
type textarea "x"
type textarea "yes.. with beautiful animations and on"
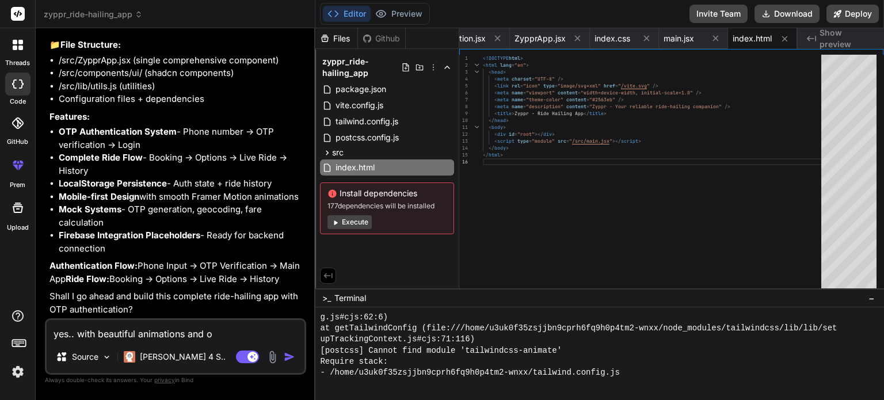
type textarea "x"
type textarea "yes.. with beautiful animations and one"
type textarea "x"
type textarea "yes.. with beautiful animations and one"
type textarea "x"
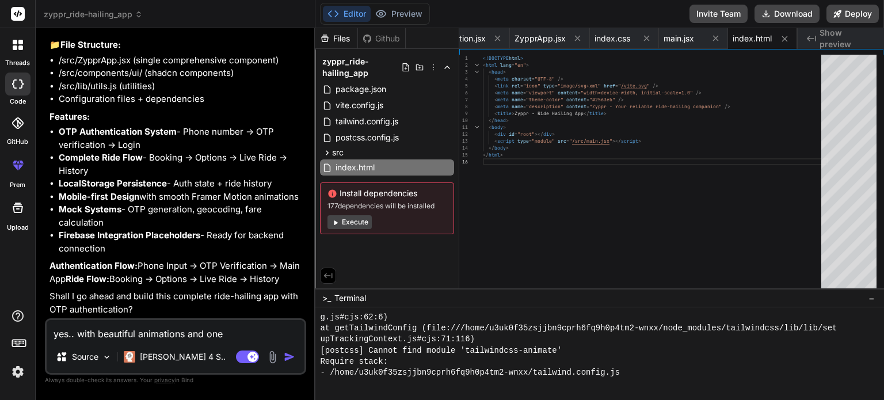
type textarea "yes.. with beautiful animations and one m"
type textarea "x"
type textarea "yes.. with beautiful animations and one mo"
type textarea "x"
type textarea "yes.. with beautiful animations and one mor"
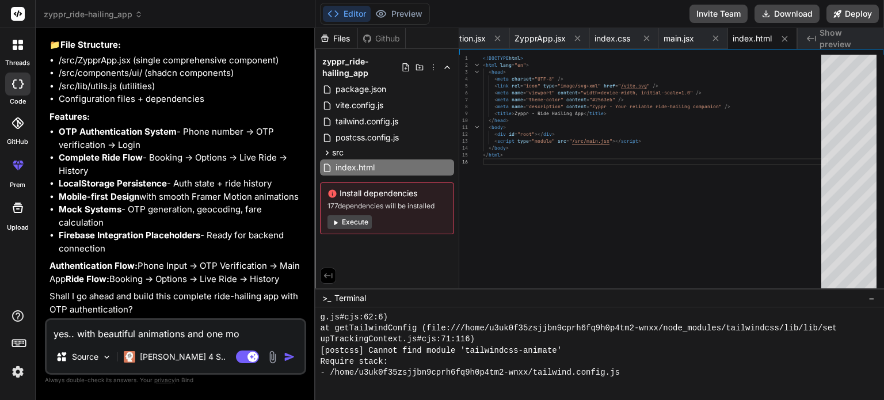
type textarea "x"
type textarea "yes.. with beautiful animations and one more"
type textarea "x"
type textarea "yes.. with beautiful animations and one more"
type textarea "x"
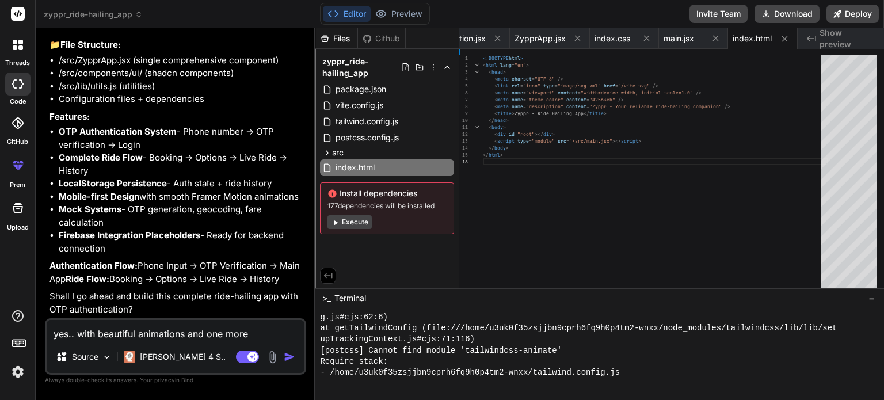
type textarea "yes.. with beautiful animations and one more t"
type textarea "x"
type textarea "yes.. with beautiful animations and one more th"
type textarea "x"
type textarea "yes.. with beautiful animations and one more thi"
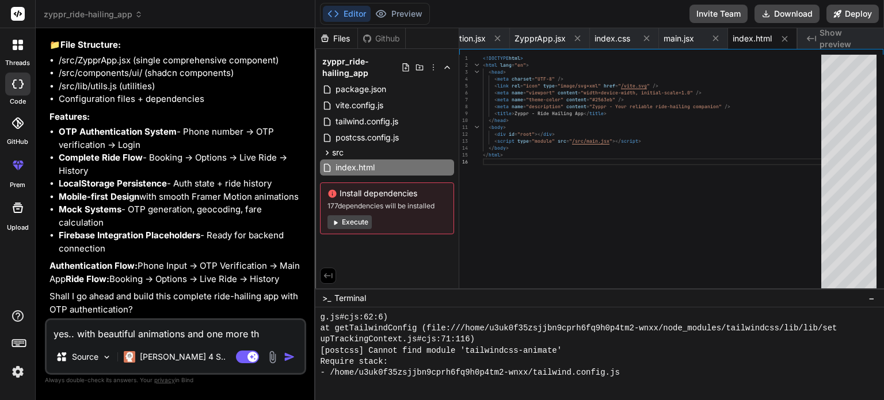
type textarea "x"
type textarea "yes.. with beautiful animations and one more thin"
type textarea "x"
type textarea "yes.. with beautiful animations and one more thing"
type textarea "x"
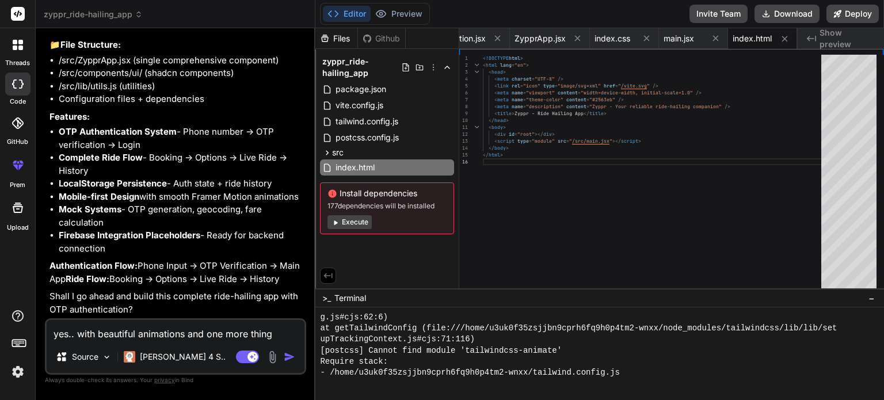
type textarea "yes.. with beautiful animations and one more thing":"
type textarea "x"
type textarea "yes.. with beautiful animations and one more thing":"
type textarea "x"
type textarea "yes.. with beautiful animations and one more thing":"
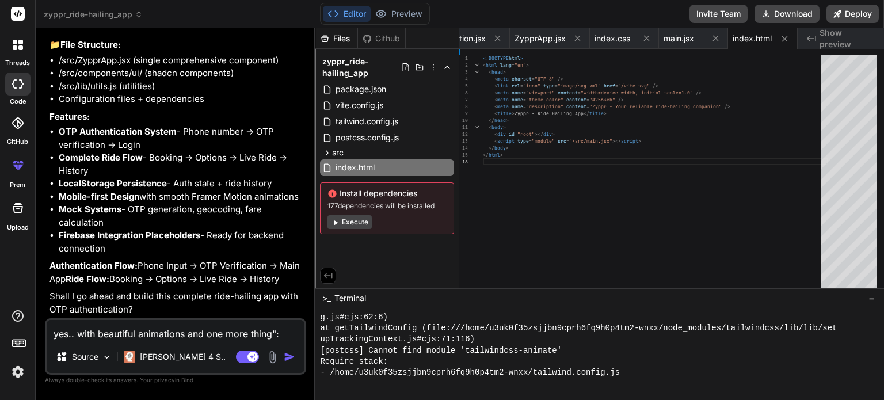
type textarea "x"
paste textarea "Extend the React.js ride-hailing app (Zyppr) with a Loyalty & Rewards system. F…"
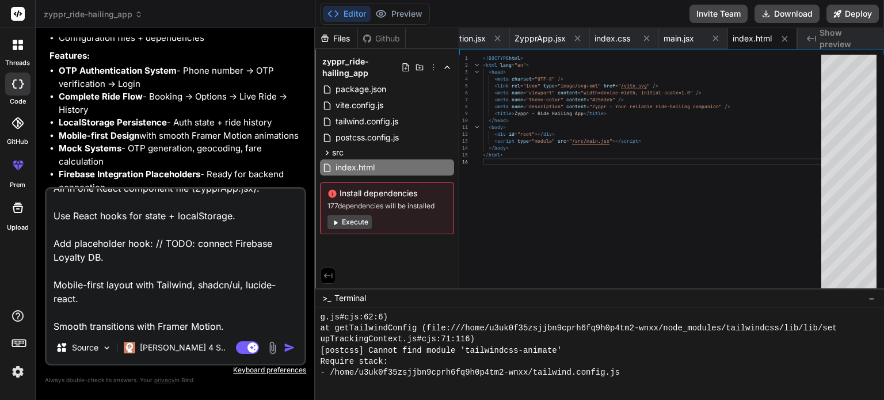
click at [290, 348] on img "button" at bounding box center [290, 348] width 12 height 12
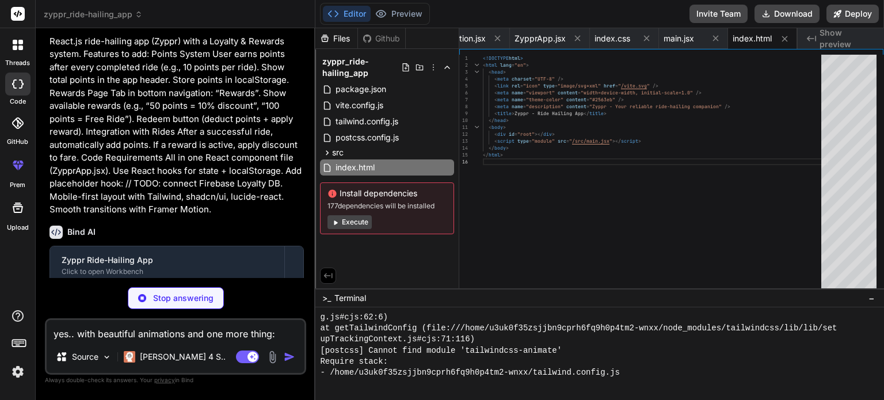
scroll to position [2767, 0]
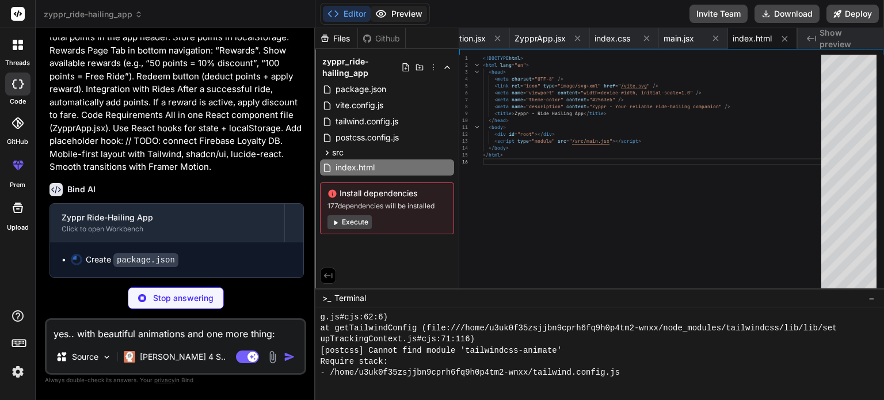
click at [407, 9] on button "Preview" at bounding box center [399, 14] width 56 height 16
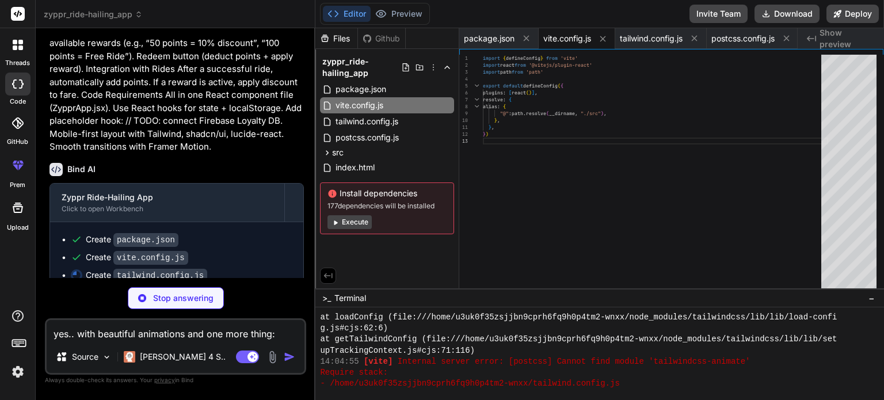
scroll to position [1636, 0]
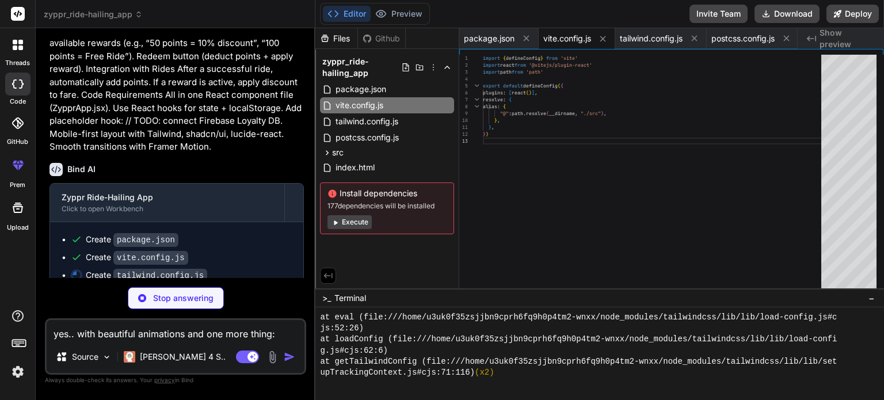
click at [356, 225] on button "Execute" at bounding box center [350, 222] width 44 height 14
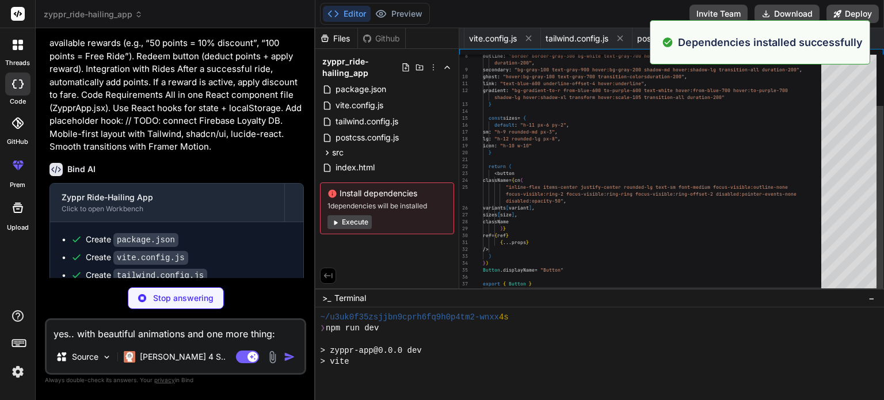
scroll to position [0, 330]
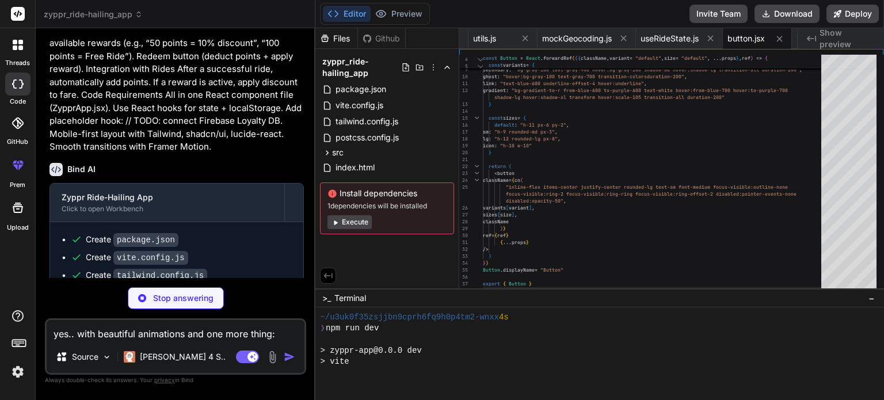
click at [351, 226] on button "Execute" at bounding box center [350, 222] width 44 height 14
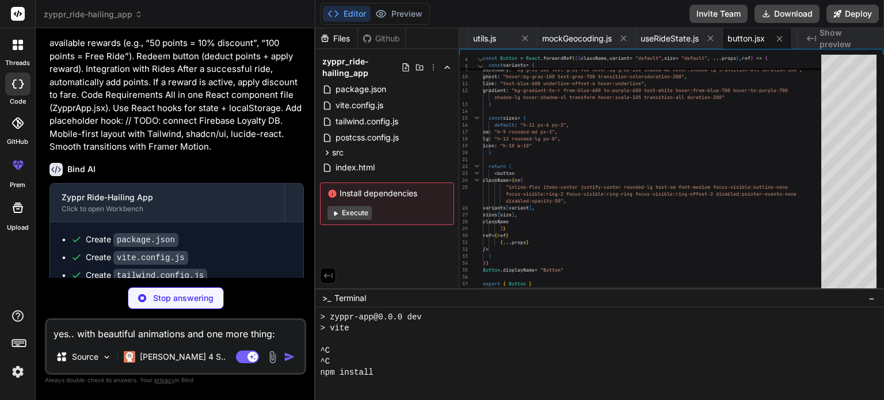
scroll to position [0, 400]
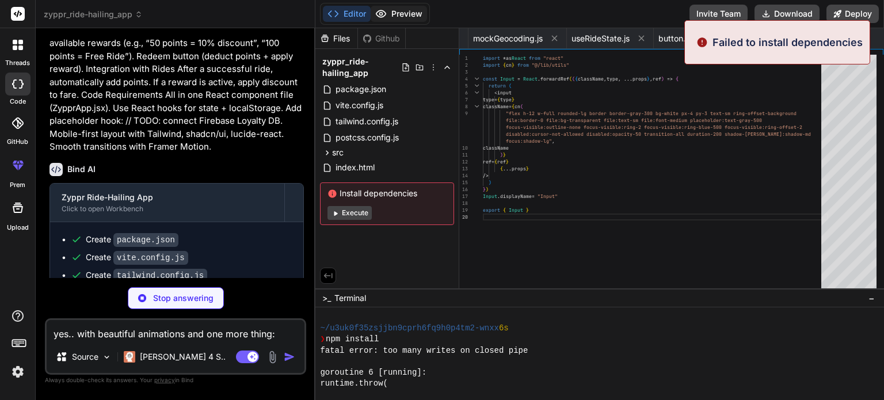
click at [393, 12] on button "Preview" at bounding box center [399, 14] width 56 height 16
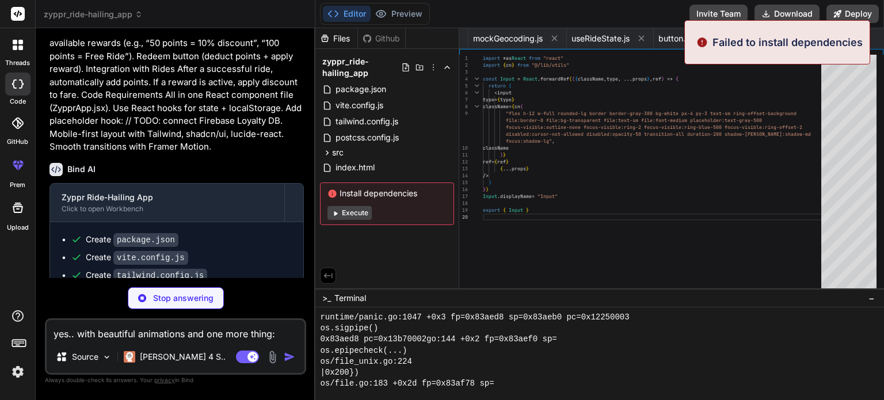
scroll to position [0, 469]
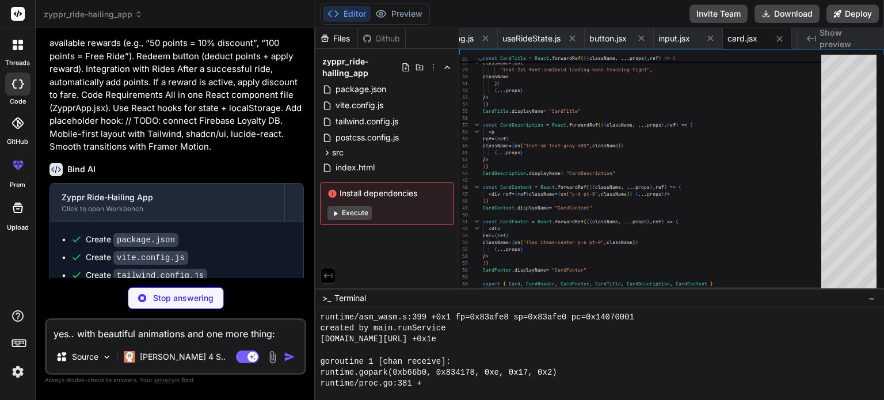
click at [355, 215] on button "Execute" at bounding box center [350, 213] width 44 height 14
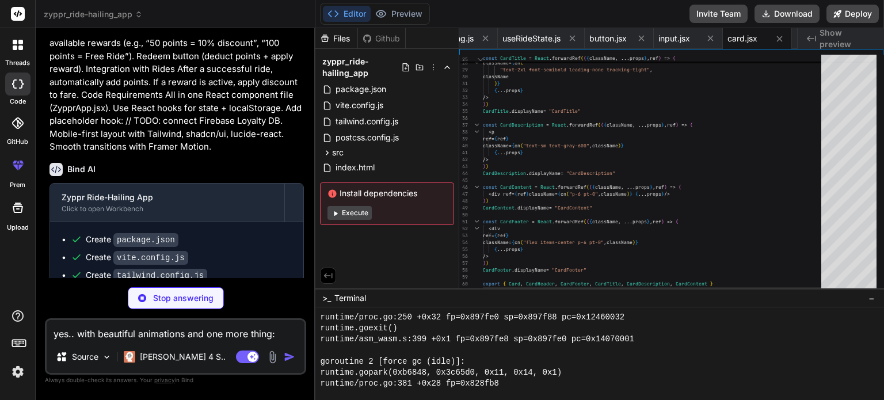
click at [361, 205] on div "Install dependencies Execute" at bounding box center [387, 203] width 134 height 43
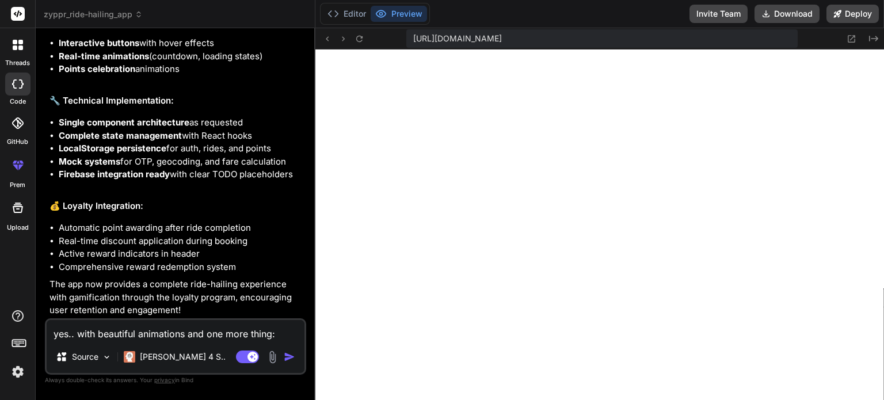
scroll to position [3843, 0]
click at [88, 337] on textarea "yes.. with beautiful animations and one more thing: Extend the React.js ride-ha…" at bounding box center [176, 330] width 258 height 21
paste textarea "🔑 Lore & Ipsumdo Sitamet Consect → adip elit, seddo, eiusm temporinc (Utla/Etdo…"
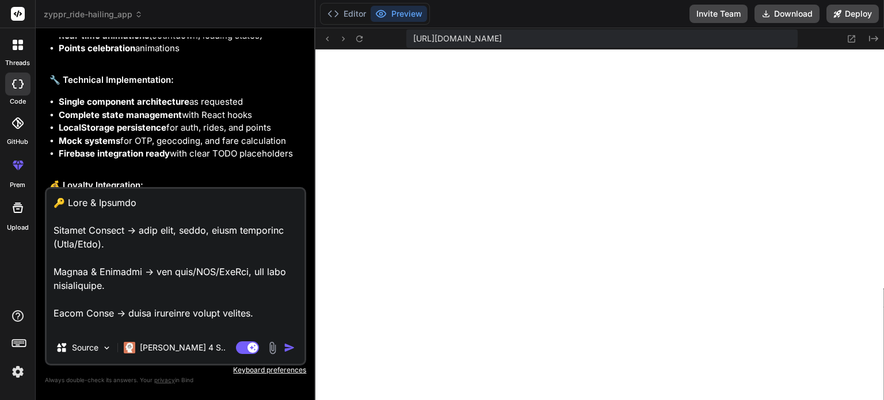
scroll to position [636, 0]
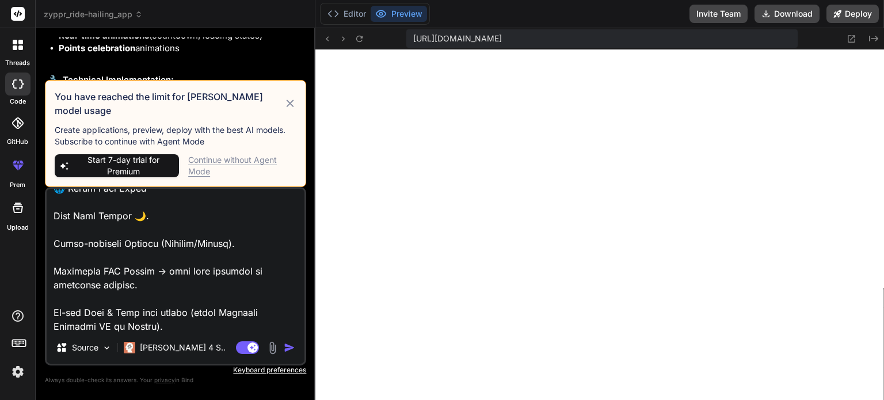
click at [288, 111] on icon at bounding box center [290, 104] width 13 height 14
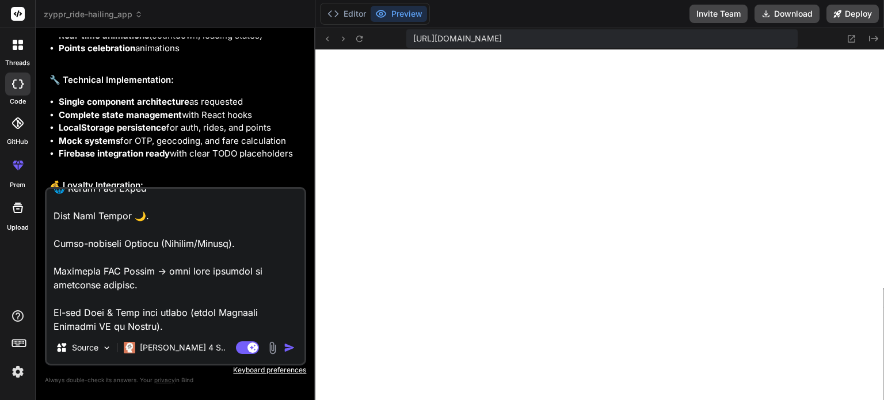
click at [292, 347] on img "button" at bounding box center [290, 348] width 12 height 12
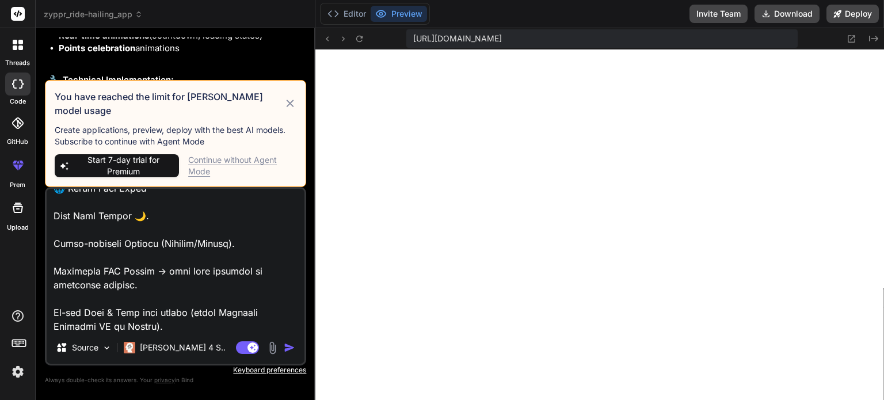
click at [284, 108] on icon at bounding box center [290, 104] width 13 height 14
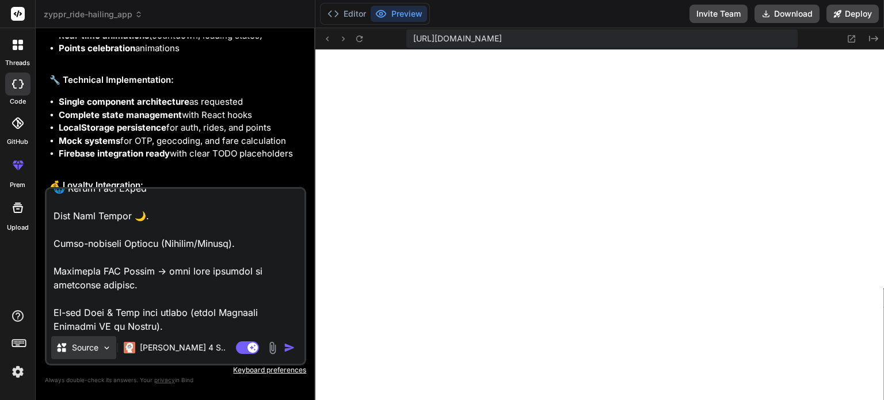
click at [106, 348] on img at bounding box center [107, 348] width 10 height 10
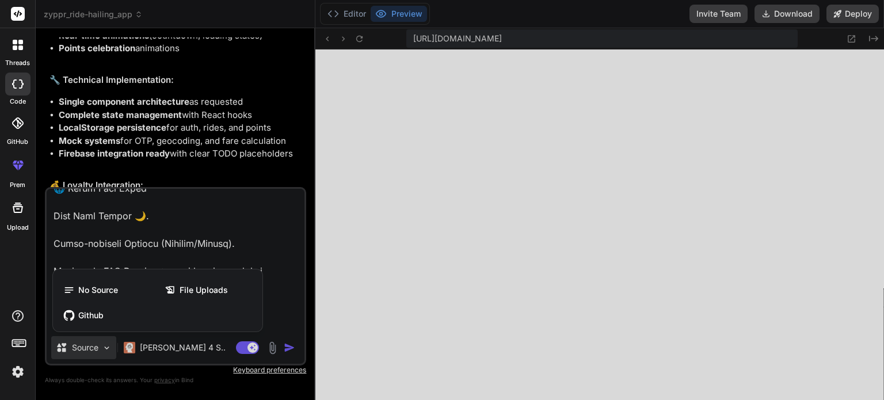
click at [106, 348] on div at bounding box center [442, 200] width 884 height 400
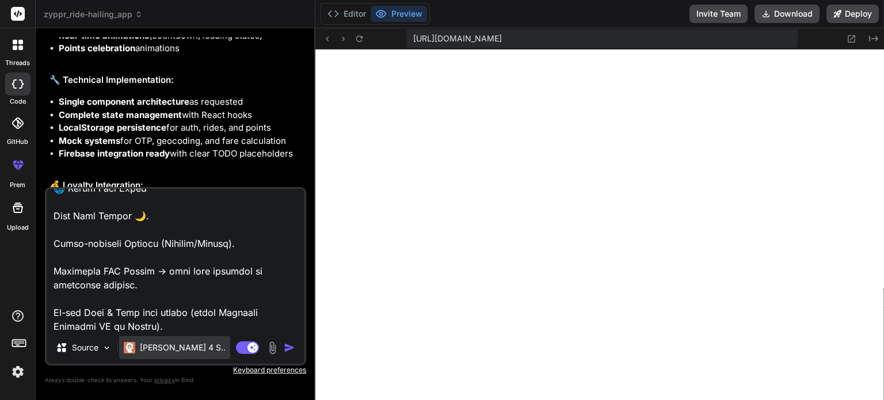
click at [143, 349] on p "[PERSON_NAME] 4 S.." at bounding box center [183, 348] width 86 height 12
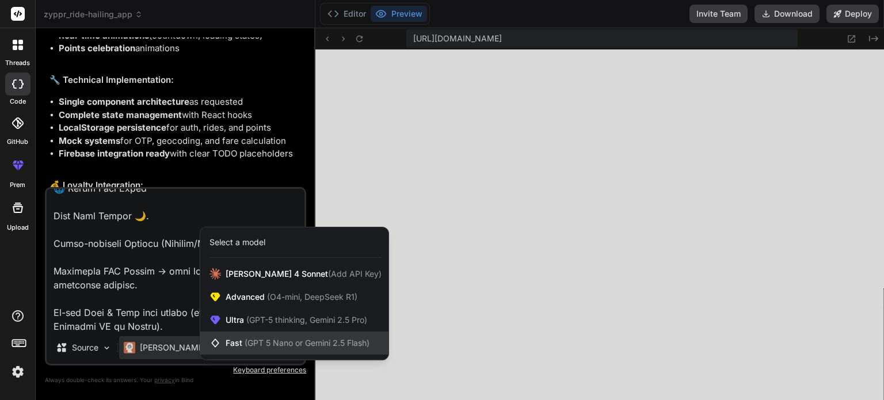
click at [269, 344] on span "(GPT 5 Nano or Gemini 2.5 Flash)" at bounding box center [307, 343] width 125 height 10
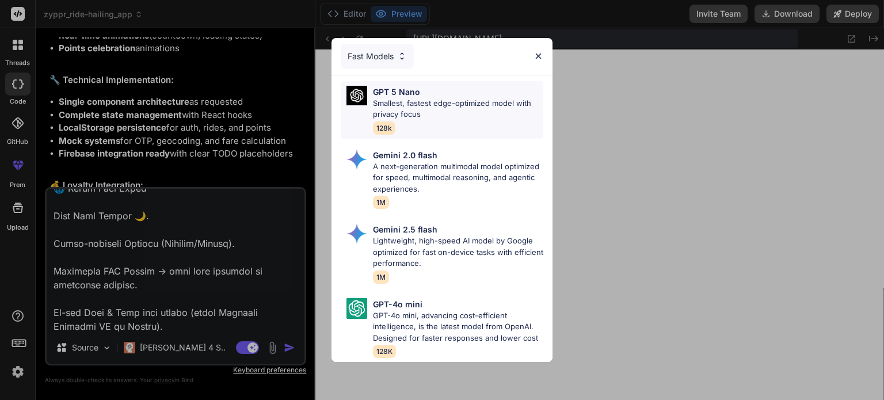
click at [429, 116] on div "GPT 5 Nano Smallest, fastest edge-optimized model with privacy focus 128k" at bounding box center [458, 110] width 170 height 48
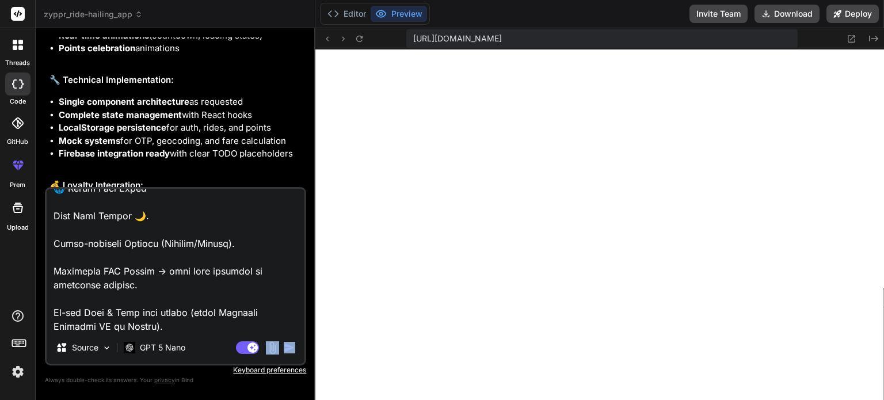
drag, startPoint x: 301, startPoint y: 347, endPoint x: 292, endPoint y: 348, distance: 8.7
click at [292, 348] on div "Source GPT 5 Nano Agent Mode. When this toggle is activated, AI automatically m…" at bounding box center [175, 276] width 261 height 178
click at [292, 348] on img "button" at bounding box center [290, 348] width 12 height 12
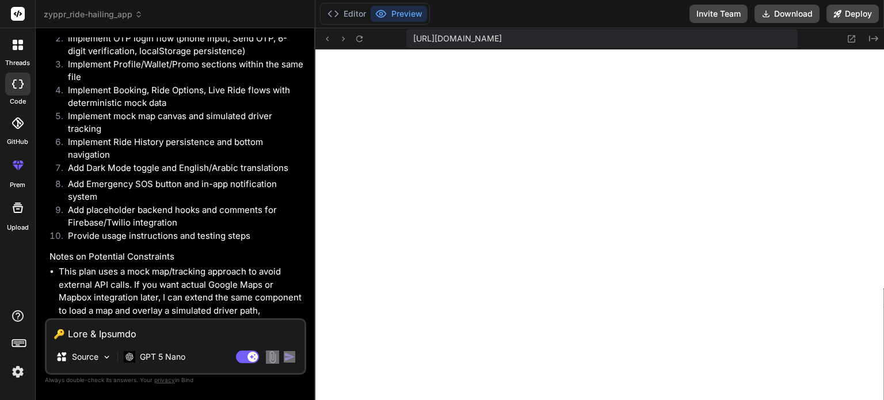
scroll to position [6177, 0]
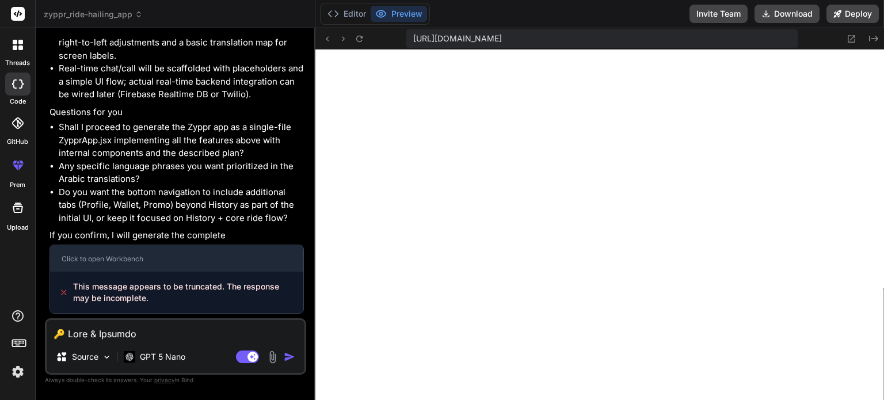
click at [143, 333] on textarea at bounding box center [176, 330] width 258 height 21
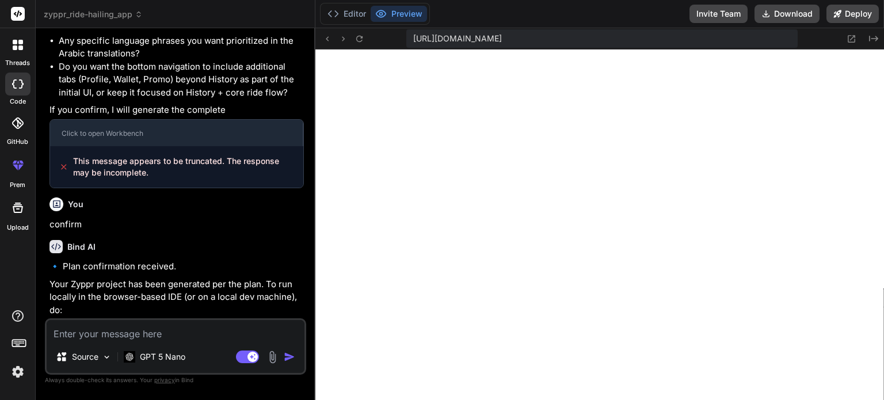
scroll to position [6509, 0]
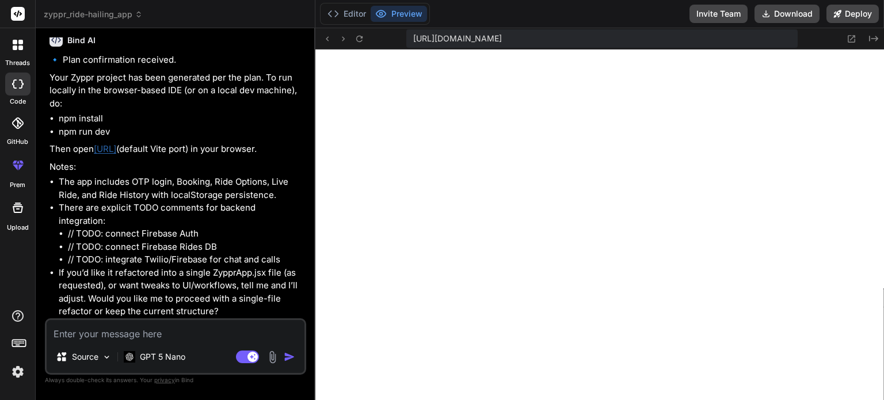
click at [116, 150] on link "[URL]" at bounding box center [105, 148] width 22 height 11
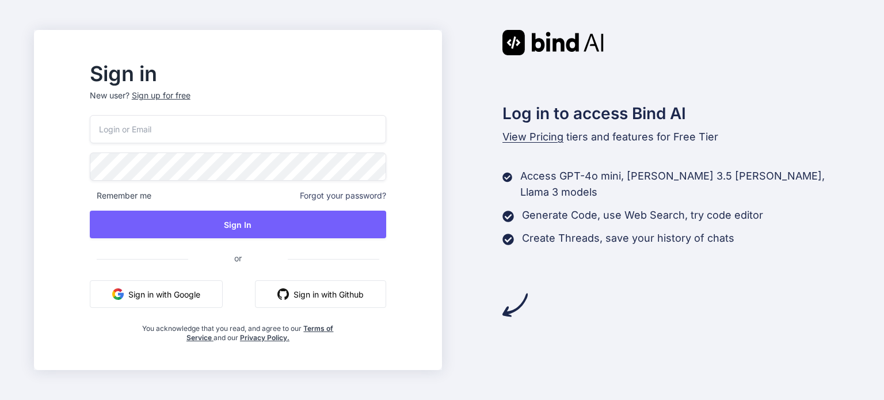
click at [203, 294] on button "Sign in with Google" at bounding box center [156, 294] width 133 height 28
click at [188, 281] on button "Sign in with Google" at bounding box center [156, 294] width 133 height 28
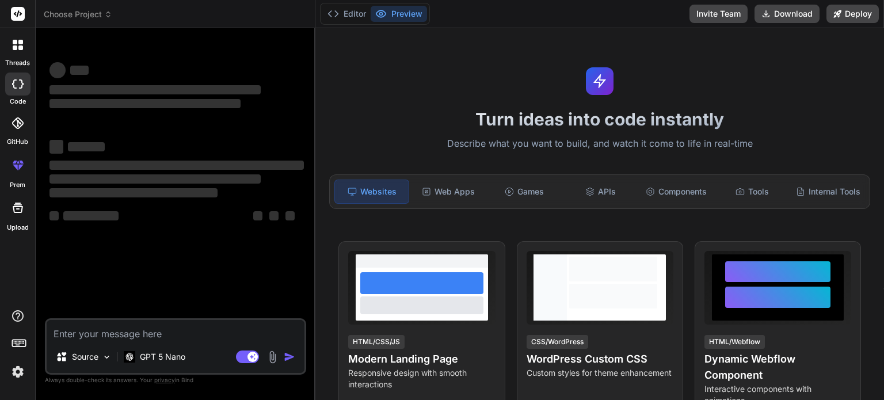
type textarea "x"
